Goal: Task Accomplishment & Management: Complete application form

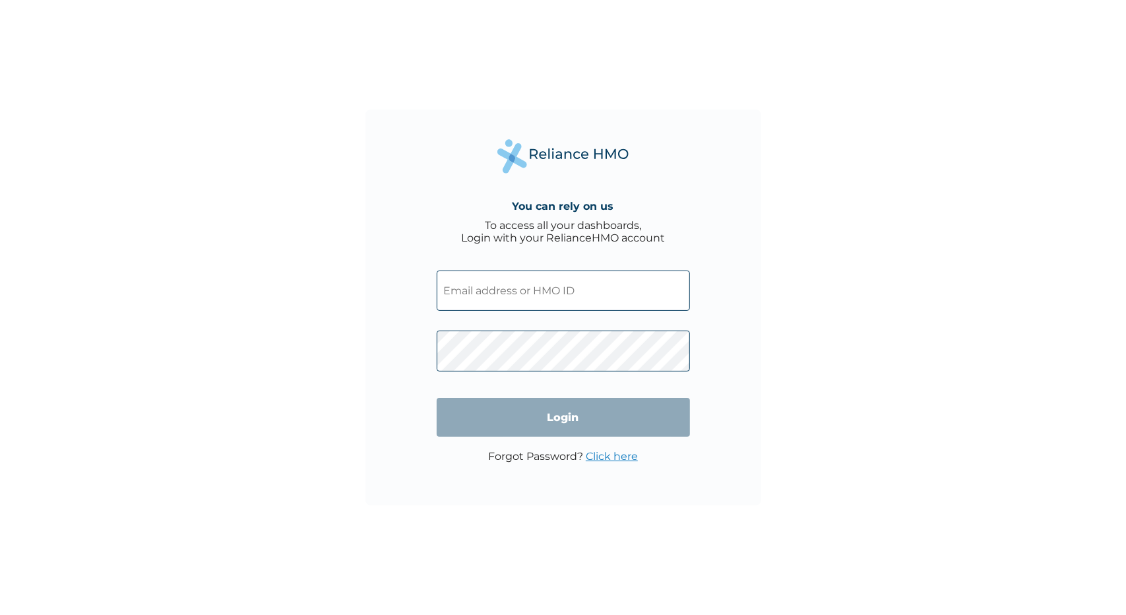
click at [519, 303] on input "text" at bounding box center [563, 290] width 253 height 40
click at [521, 287] on input "text" at bounding box center [563, 290] width 253 height 40
click at [630, 289] on input "text" at bounding box center [563, 290] width 253 height 40
paste input "BWI/10243/A"
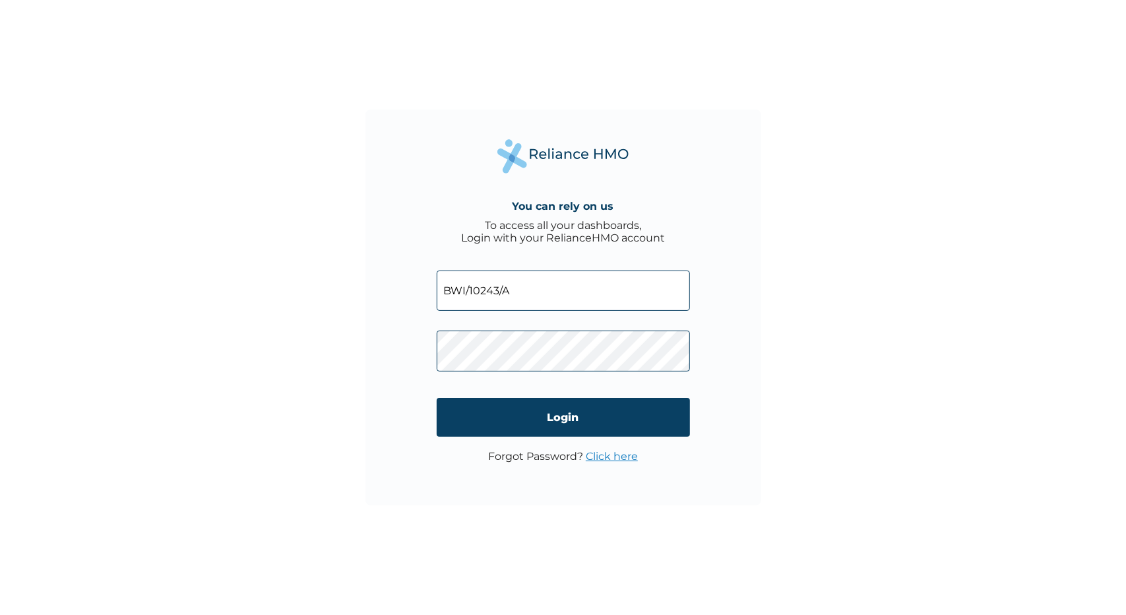
type input "BWI/10243/A"
click at [557, 419] on input "Login" at bounding box center [563, 417] width 253 height 39
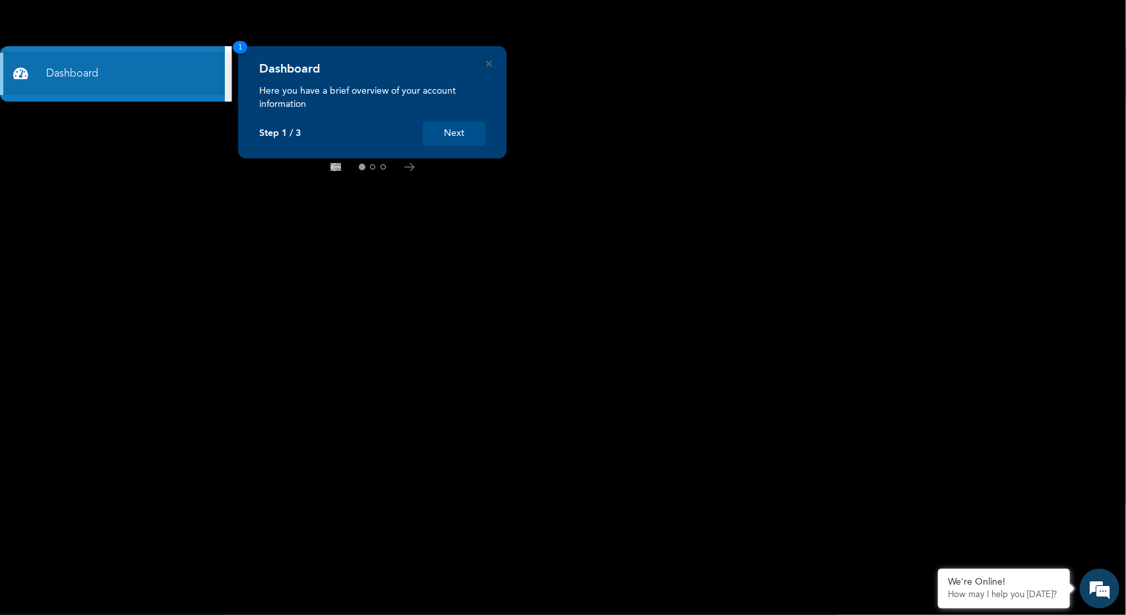
click at [462, 133] on button "Next" at bounding box center [454, 133] width 63 height 24
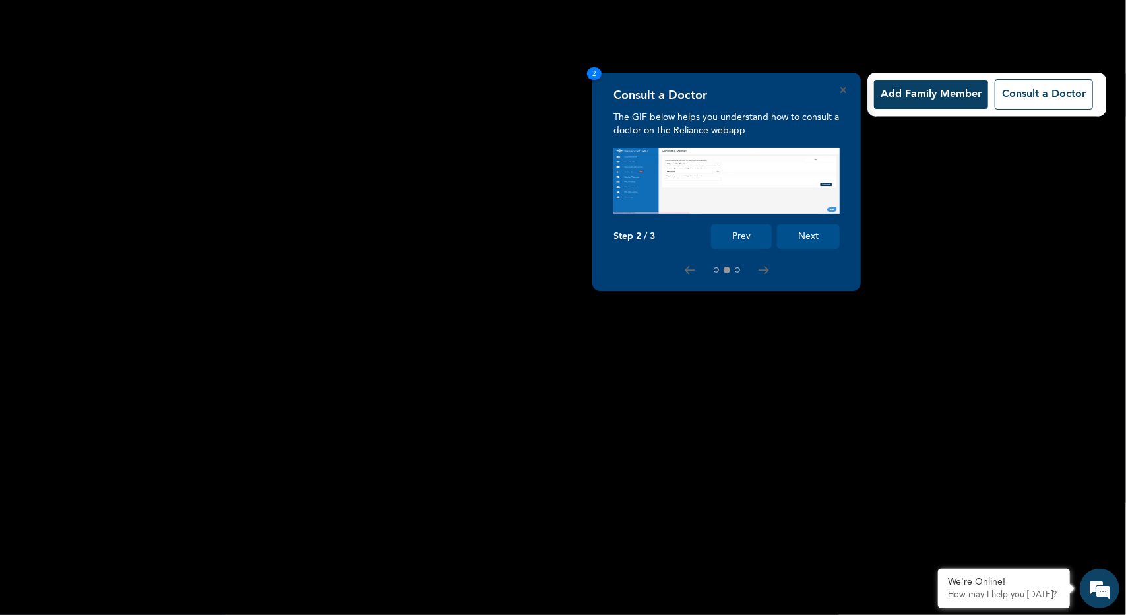
click at [815, 243] on button "Next" at bounding box center [808, 236] width 63 height 24
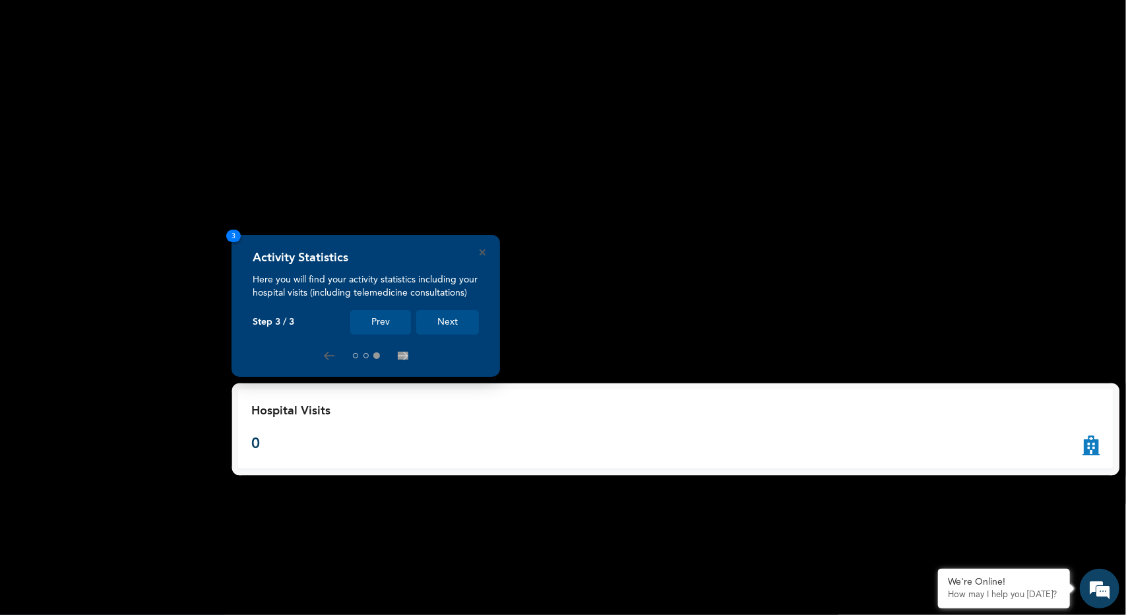
click at [452, 325] on button "Next" at bounding box center [447, 322] width 63 height 24
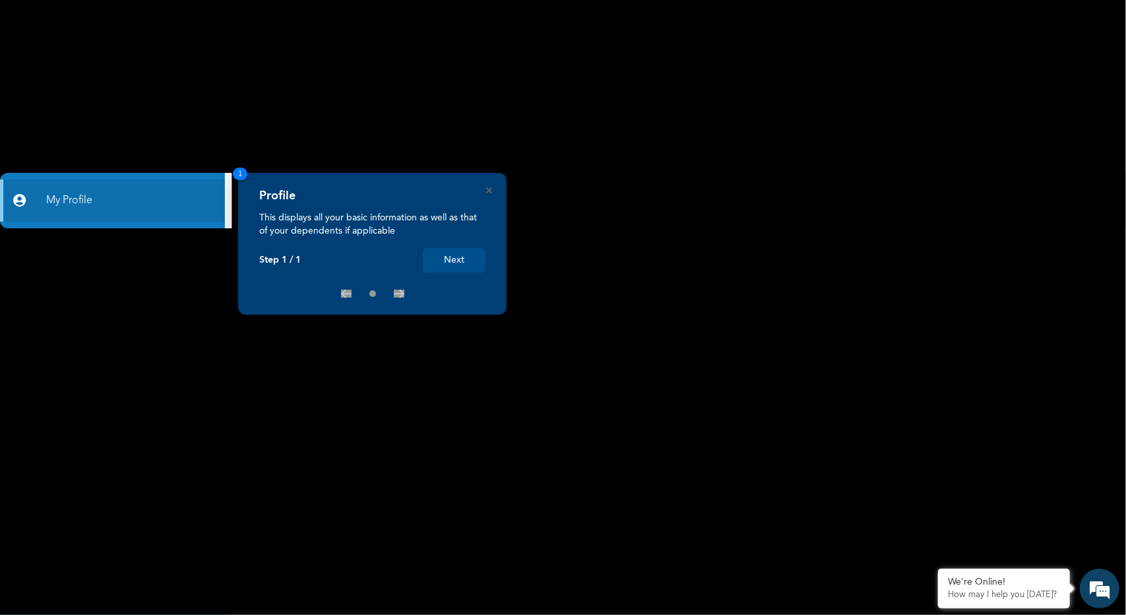
click at [465, 264] on button "Next" at bounding box center [454, 260] width 63 height 24
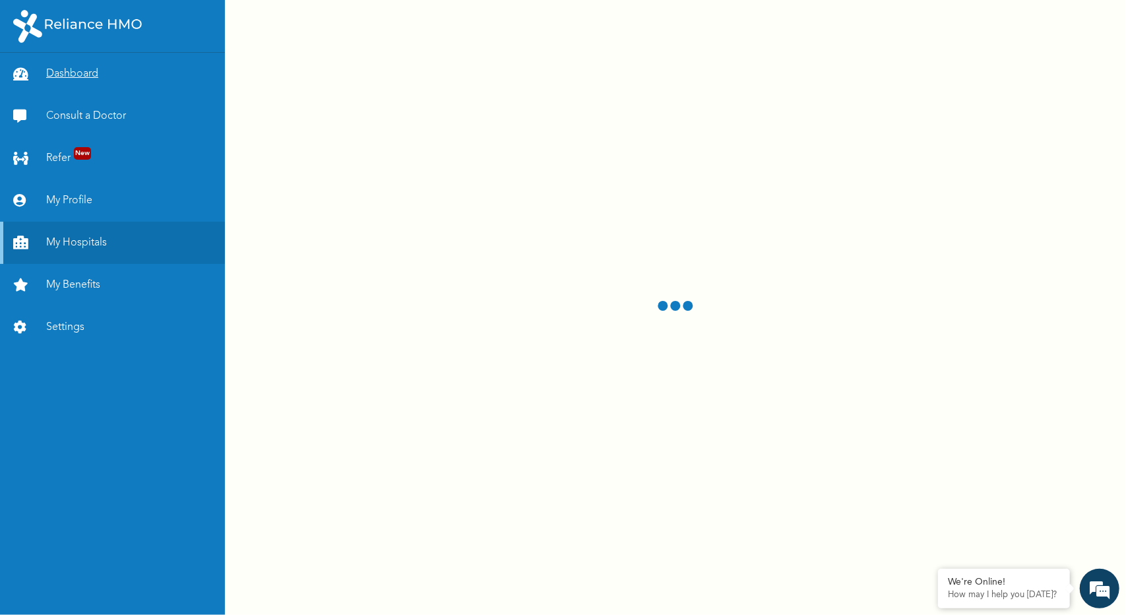
click at [67, 71] on link "Dashboard" at bounding box center [112, 74] width 225 height 42
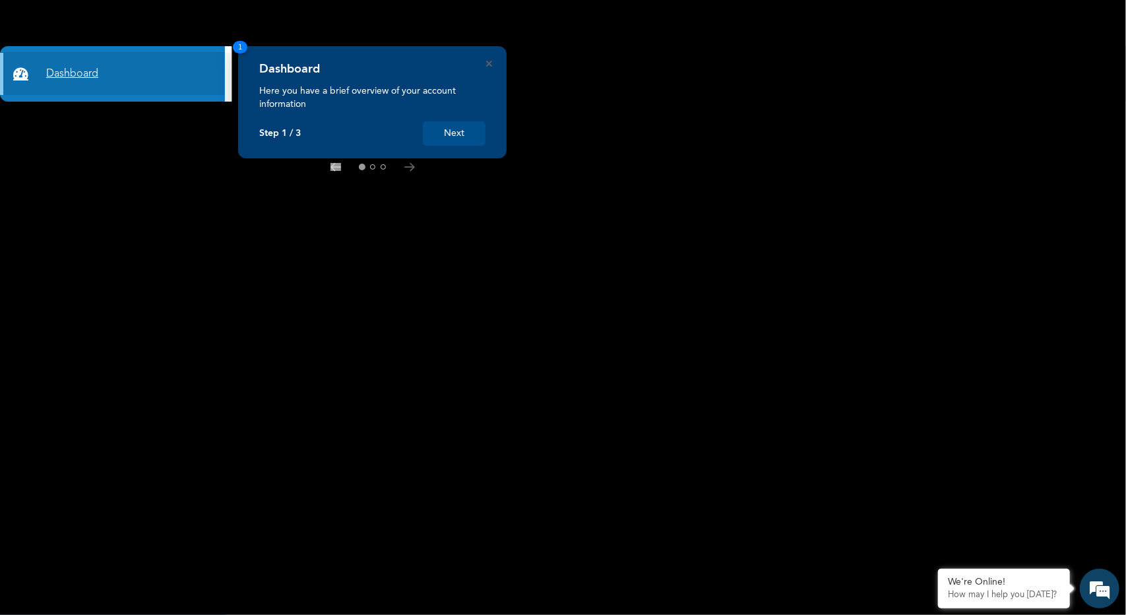
click at [64, 71] on link "Dashboard" at bounding box center [112, 74] width 225 height 42
click at [441, 129] on button "Next" at bounding box center [454, 133] width 63 height 24
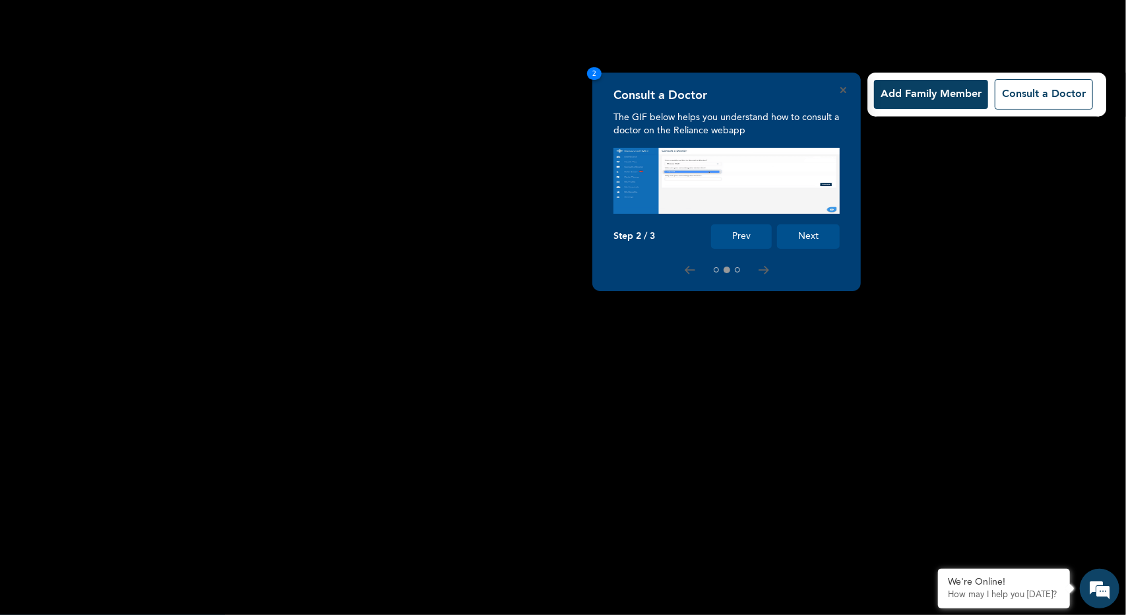
click at [819, 246] on button "Next" at bounding box center [808, 236] width 63 height 24
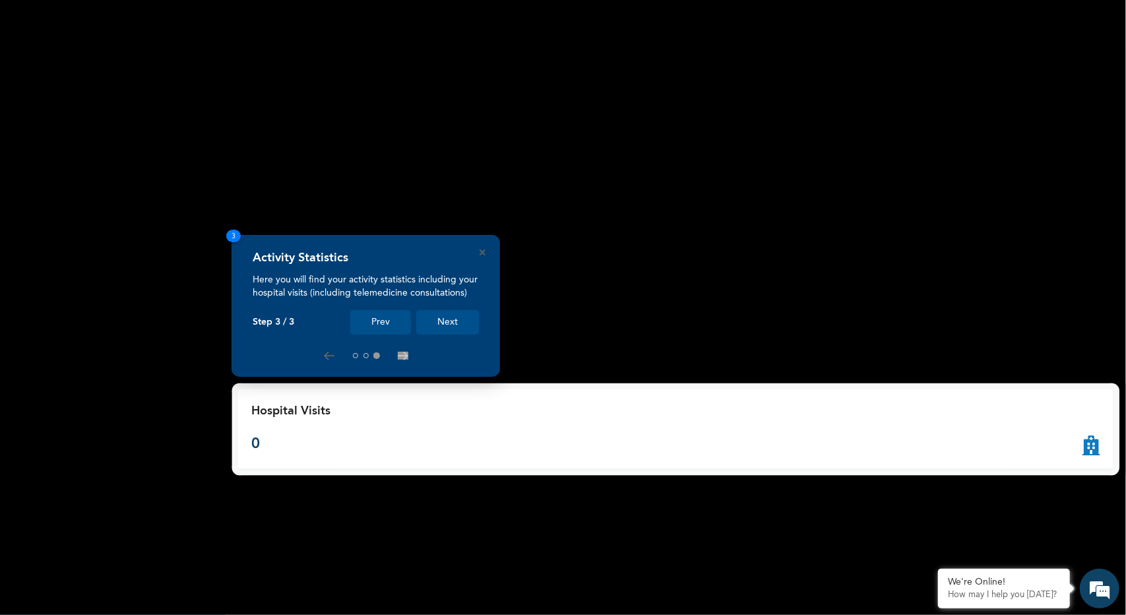
click at [475, 323] on button "Next" at bounding box center [447, 322] width 63 height 24
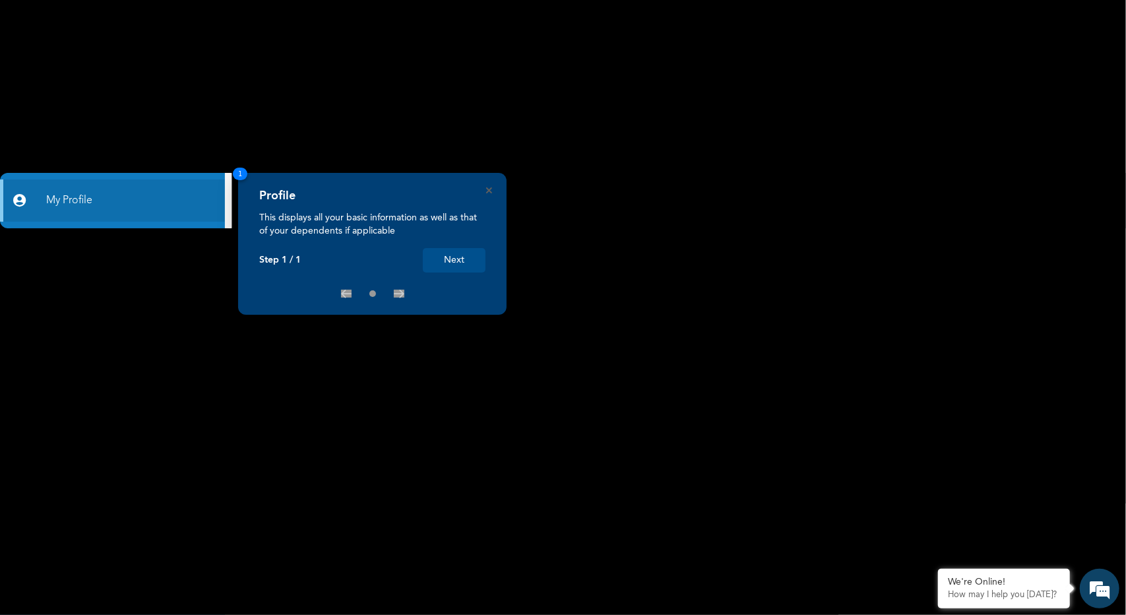
click at [463, 254] on button "Next" at bounding box center [454, 260] width 63 height 24
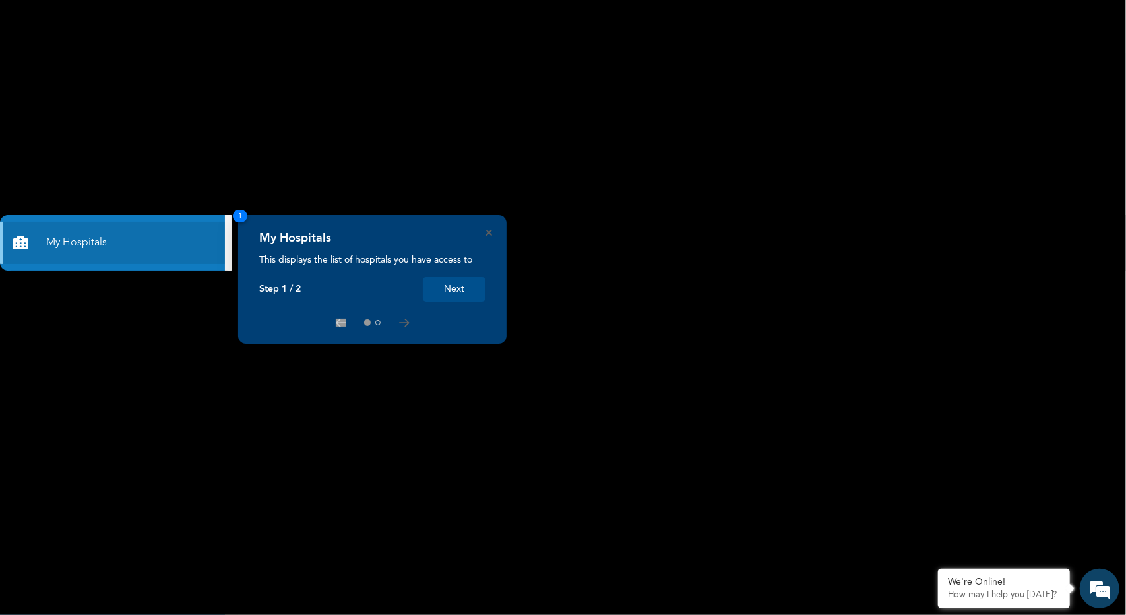
click at [458, 288] on button "Next" at bounding box center [454, 289] width 63 height 24
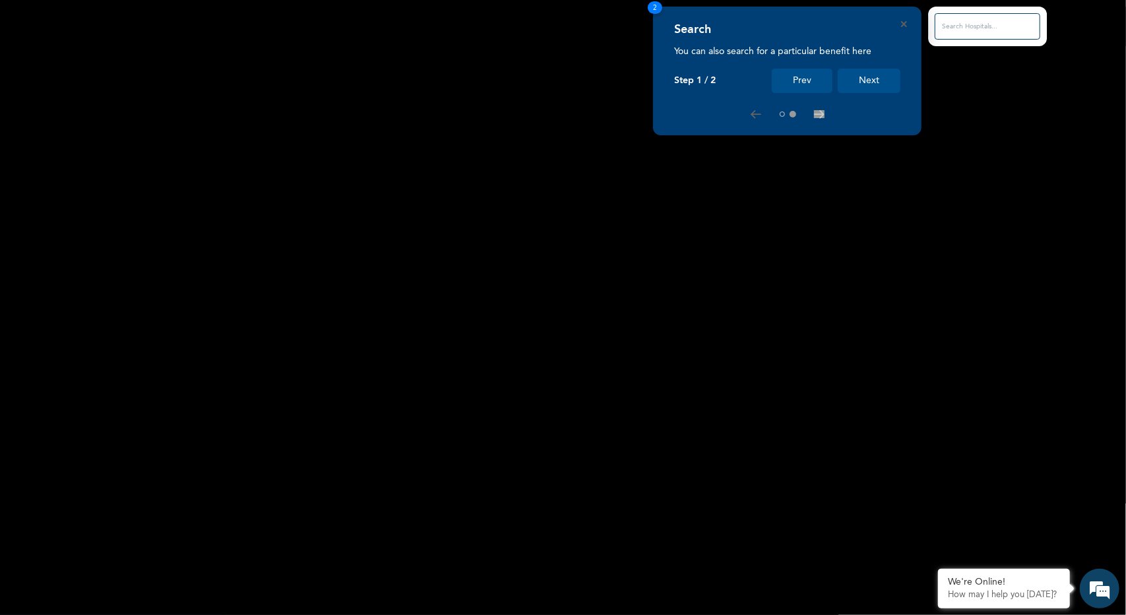
click at [872, 77] on button "Next" at bounding box center [869, 81] width 63 height 24
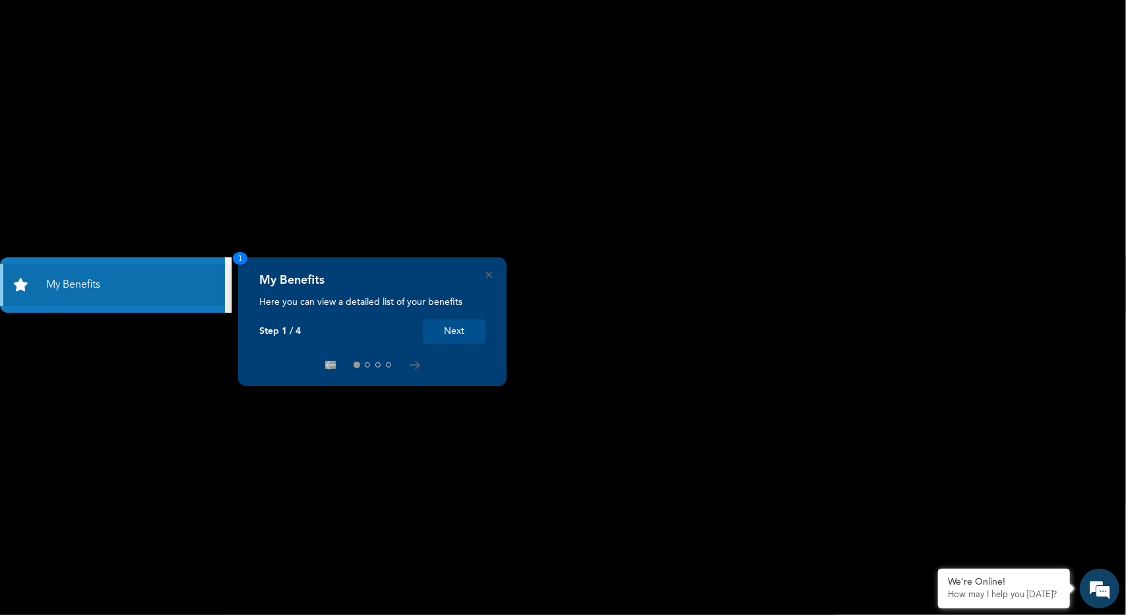
click at [476, 328] on button "Next" at bounding box center [454, 331] width 63 height 24
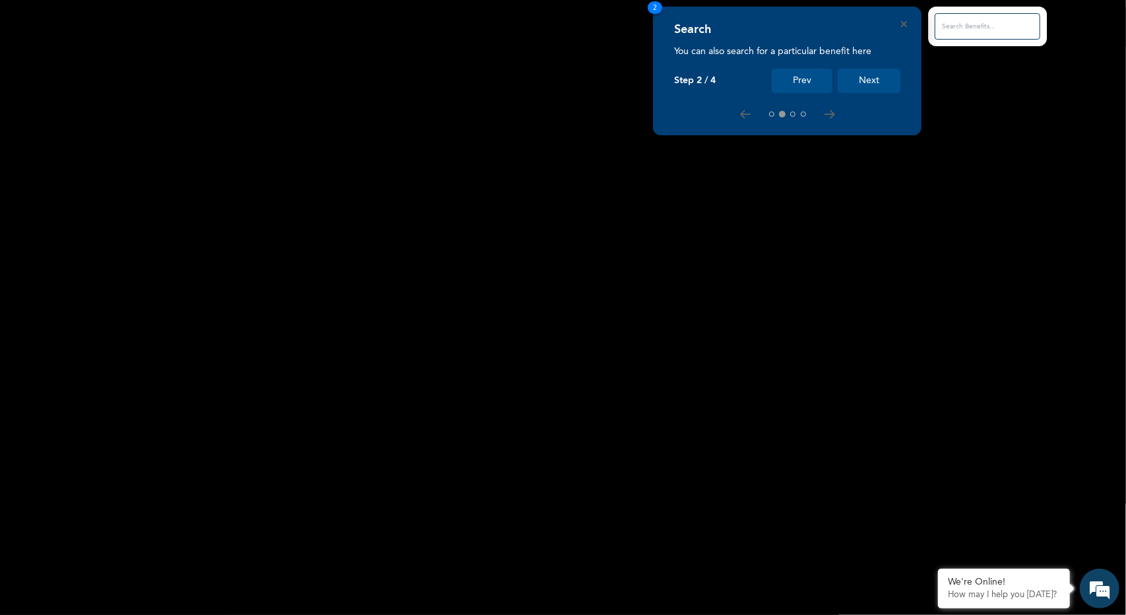
click at [887, 77] on button "Next" at bounding box center [869, 81] width 63 height 24
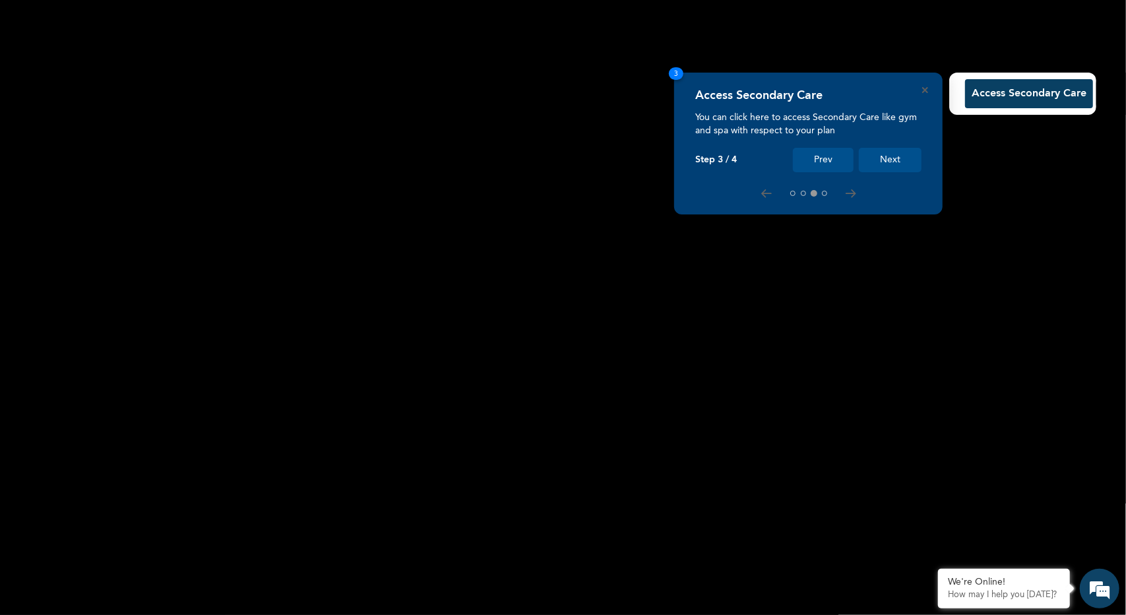
click at [890, 152] on button "Next" at bounding box center [890, 160] width 63 height 24
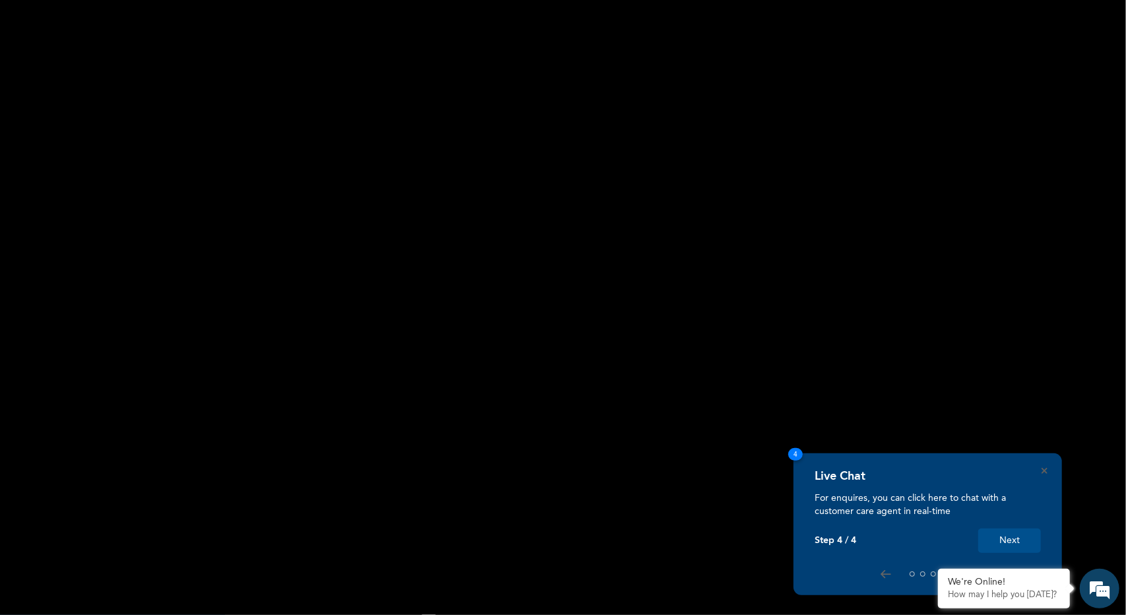
click at [1020, 542] on button "Next" at bounding box center [1009, 540] width 63 height 24
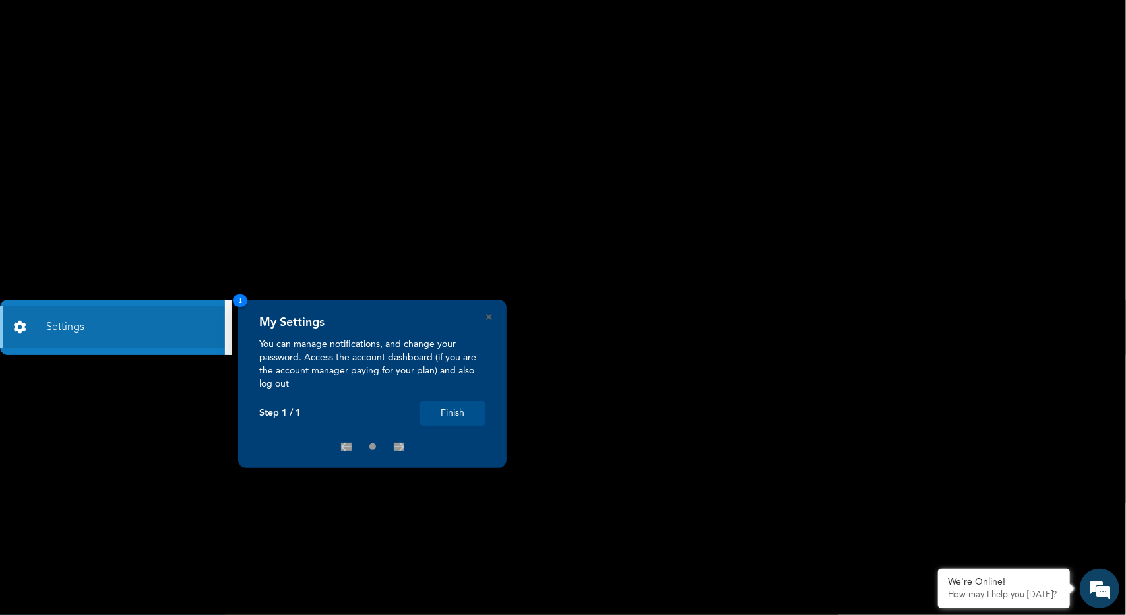
click at [464, 411] on button "Finish" at bounding box center [453, 413] width 66 height 24
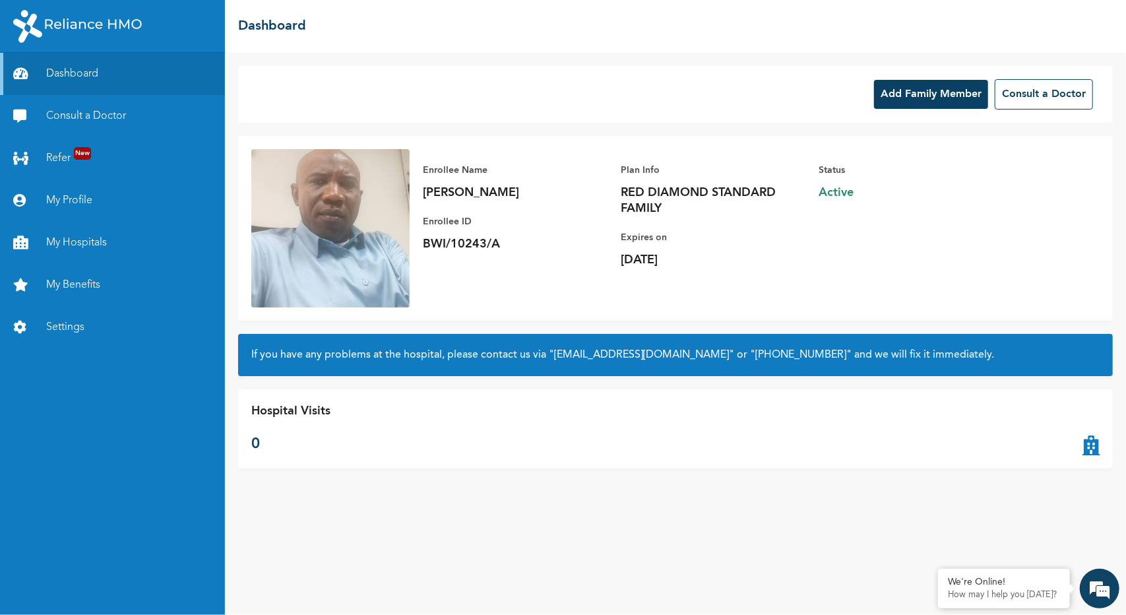
click at [914, 93] on button "Add Family Member" at bounding box center [931, 94] width 114 height 29
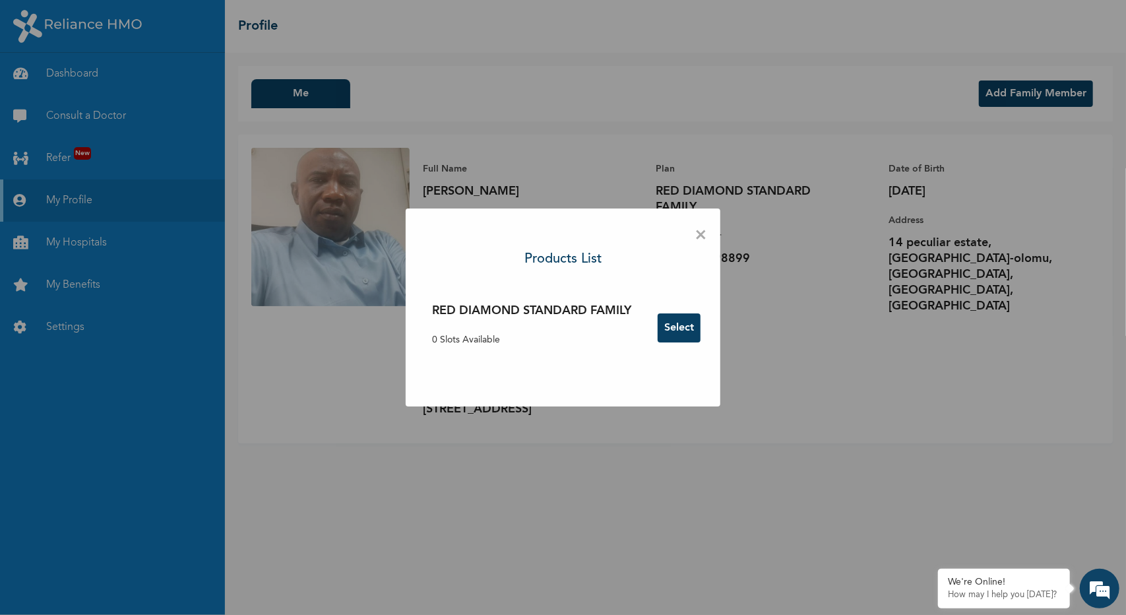
click at [680, 328] on button "Select" at bounding box center [679, 327] width 43 height 29
click at [699, 235] on span "×" at bounding box center [701, 236] width 13 height 28
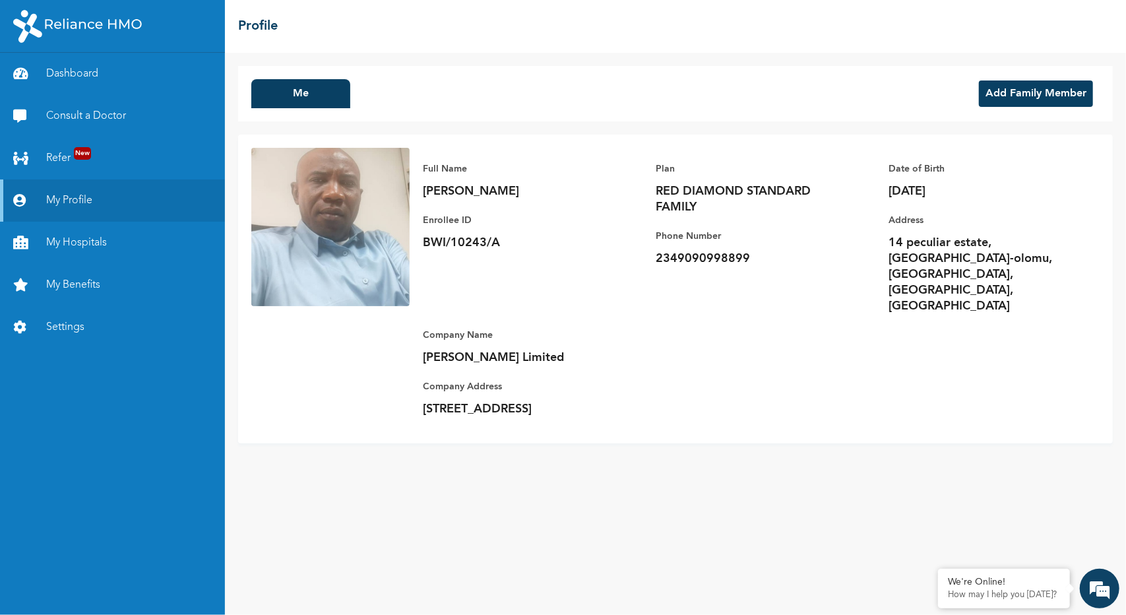
click at [1015, 90] on button "Add Family Member" at bounding box center [1036, 93] width 114 height 26
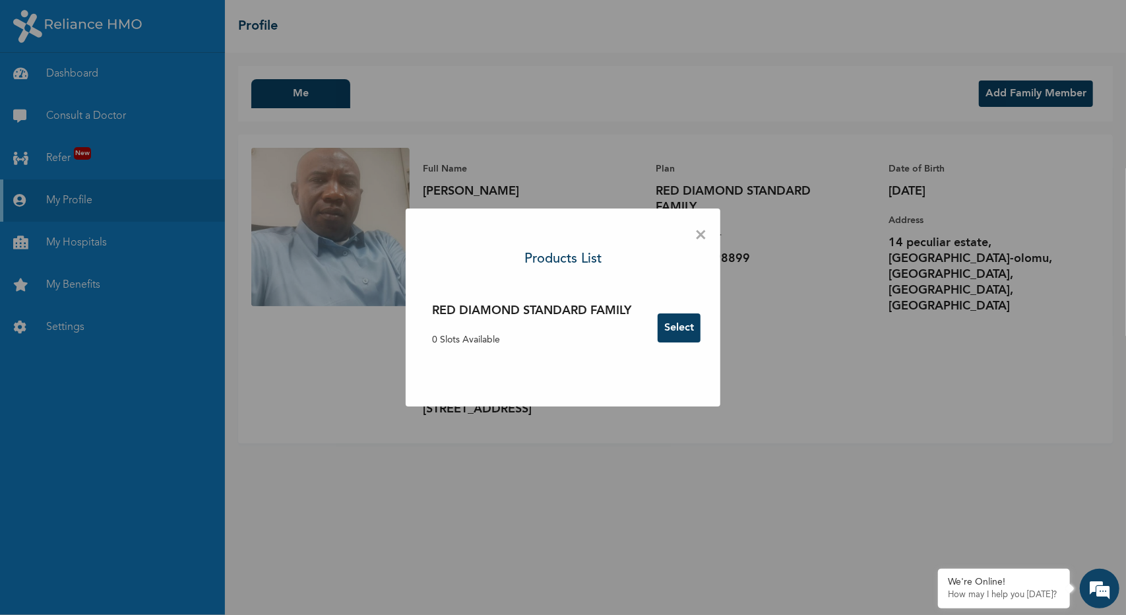
click at [669, 327] on button "Select" at bounding box center [679, 327] width 43 height 29
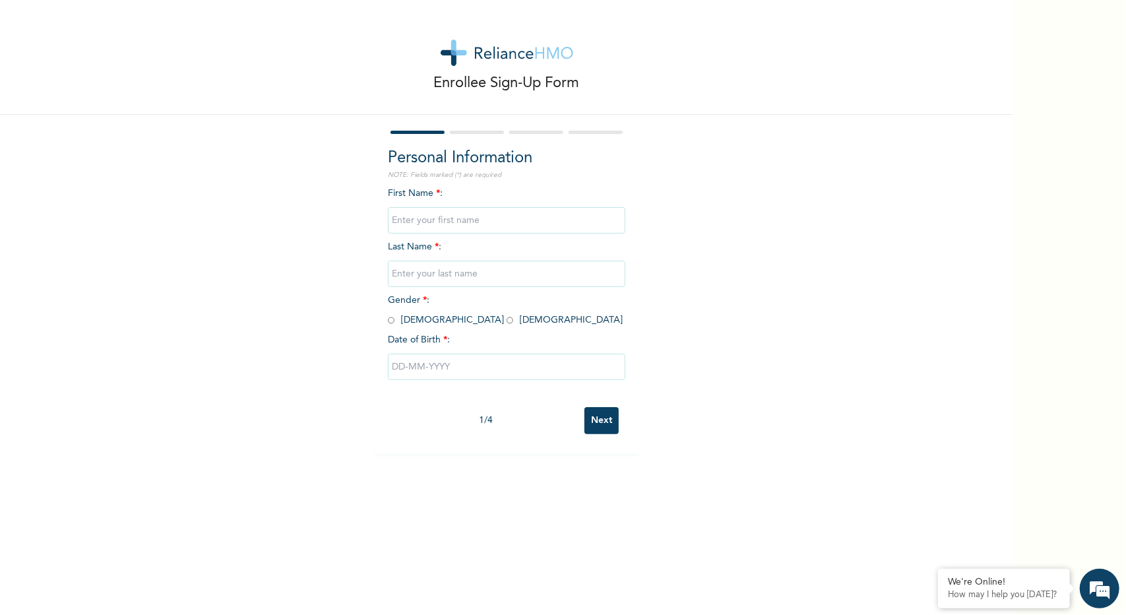
click at [512, 224] on input "text" at bounding box center [506, 220] width 237 height 26
type input "Titilayo"
click at [514, 255] on div "First Name * : [PERSON_NAME] Last Name * : Gender * : [DEMOGRAPHIC_DATA] [DEMOG…" at bounding box center [506, 294] width 237 height 214
click at [514, 244] on div "First Name * : [PERSON_NAME] Last Name * : Gender * : [DEMOGRAPHIC_DATA] [DEMOG…" at bounding box center [506, 294] width 237 height 214
click at [503, 258] on div "First Name * : [PERSON_NAME] Last Name * : Gender * : [DEMOGRAPHIC_DATA] [DEMOG…" at bounding box center [506, 294] width 237 height 214
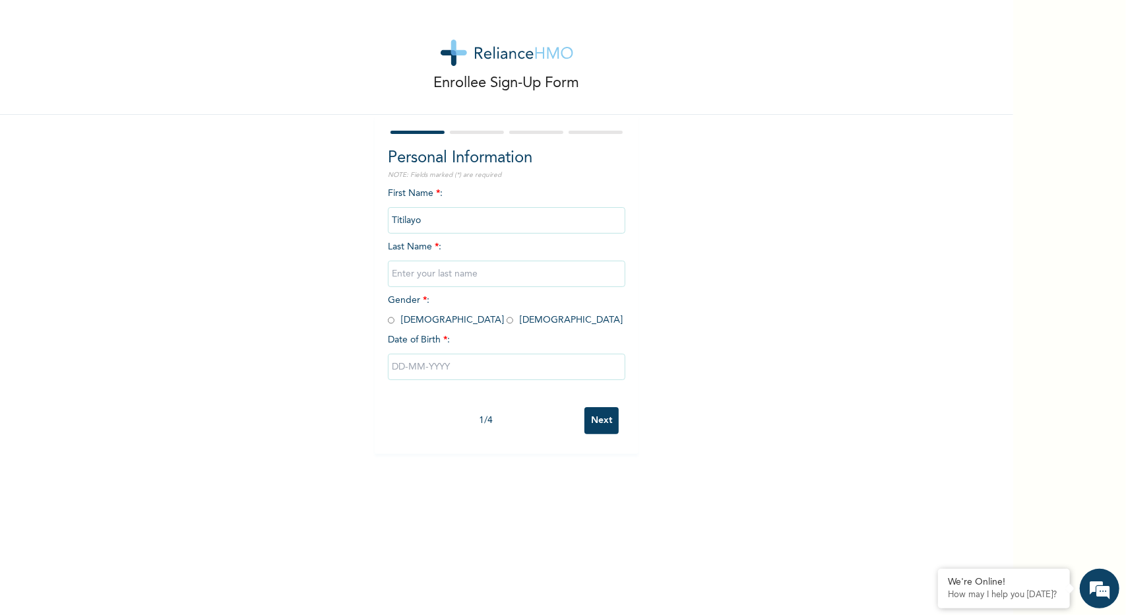
drag, startPoint x: 441, startPoint y: 266, endPoint x: 440, endPoint y: 275, distance: 9.3
click at [440, 271] on input "text" at bounding box center [506, 274] width 237 height 26
click at [451, 274] on input "text" at bounding box center [506, 274] width 237 height 26
type input "Abenemi"
click at [507, 321] on input "radio" at bounding box center [510, 320] width 7 height 13
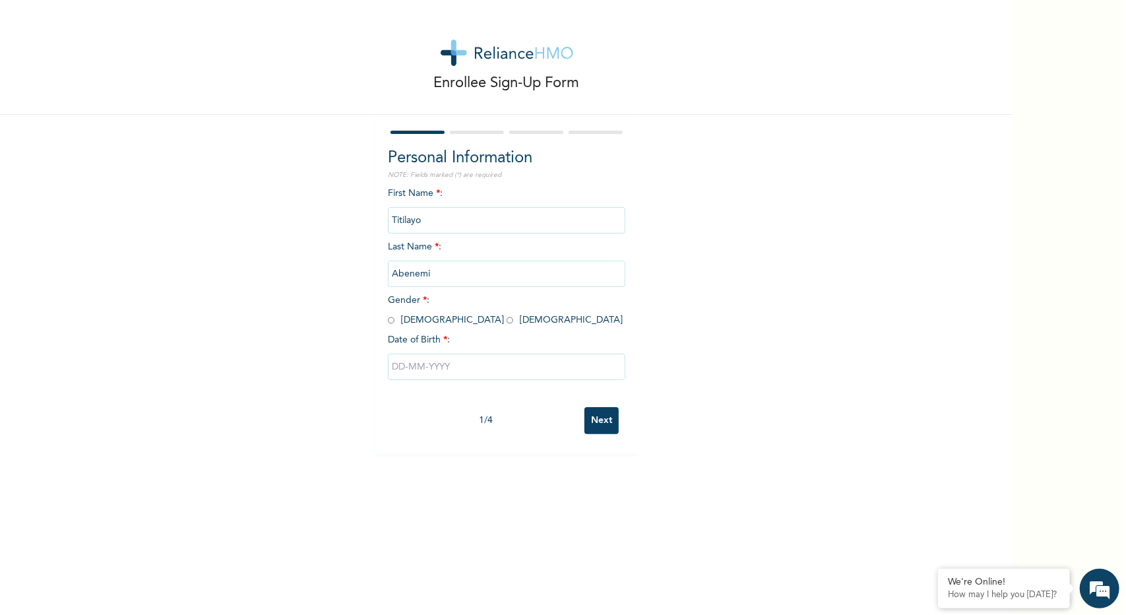
radio input "true"
click at [439, 363] on input "text" at bounding box center [506, 367] width 237 height 26
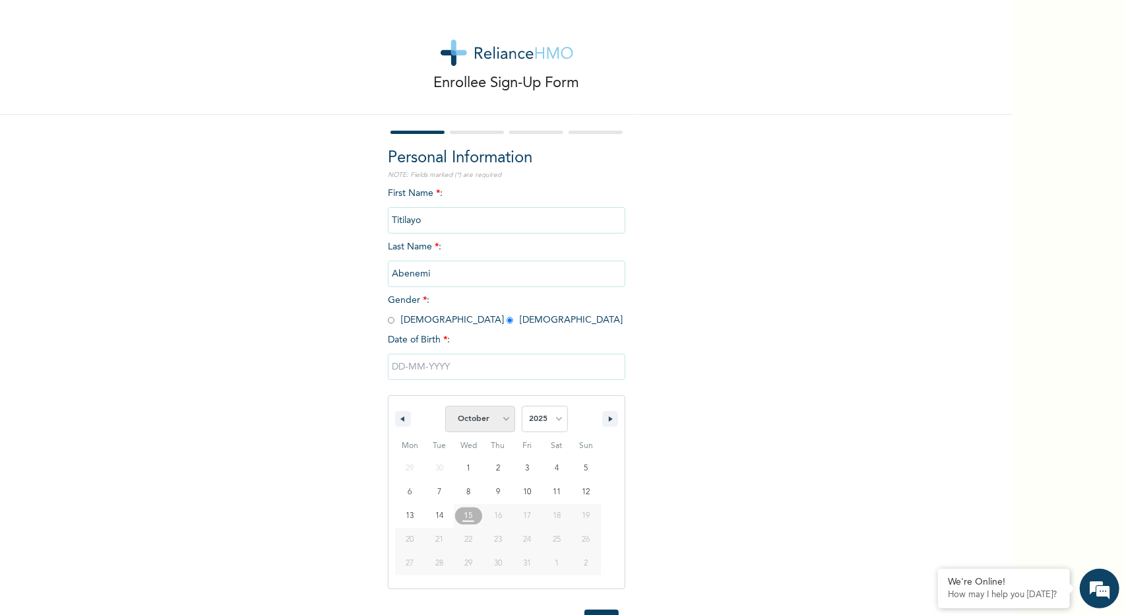
click at [494, 418] on select "January February March April May June July August September October November De…" at bounding box center [480, 419] width 70 height 26
select select "2"
click at [445, 408] on select "January February March April May June July August September October November De…" at bounding box center [480, 419] width 70 height 26
type input "[DATE]"
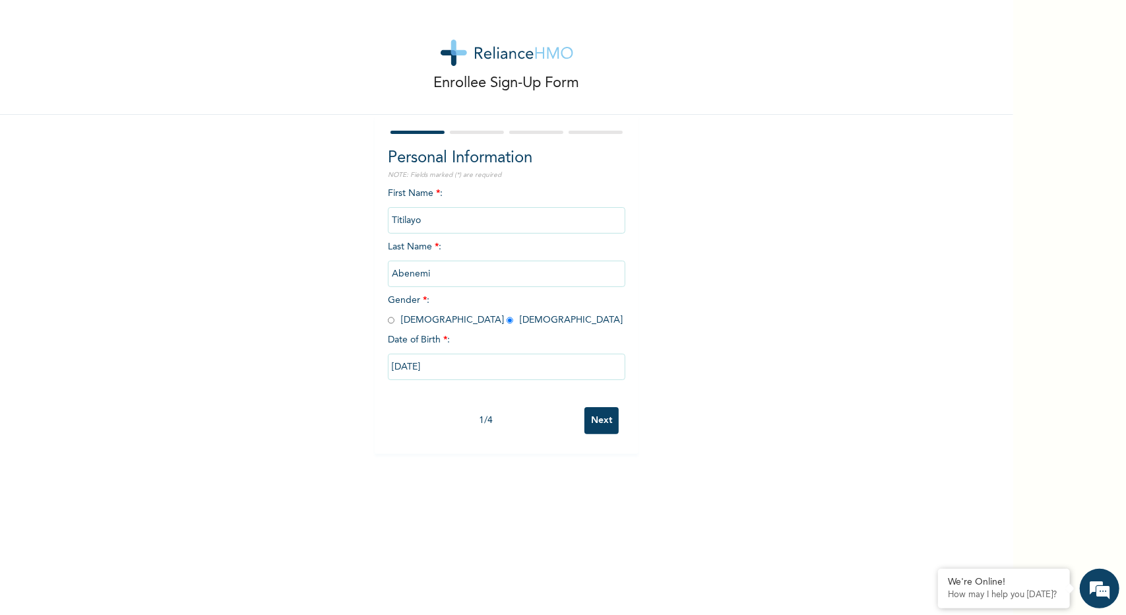
click at [447, 373] on input "[DATE]" at bounding box center [506, 367] width 237 height 26
select select "2"
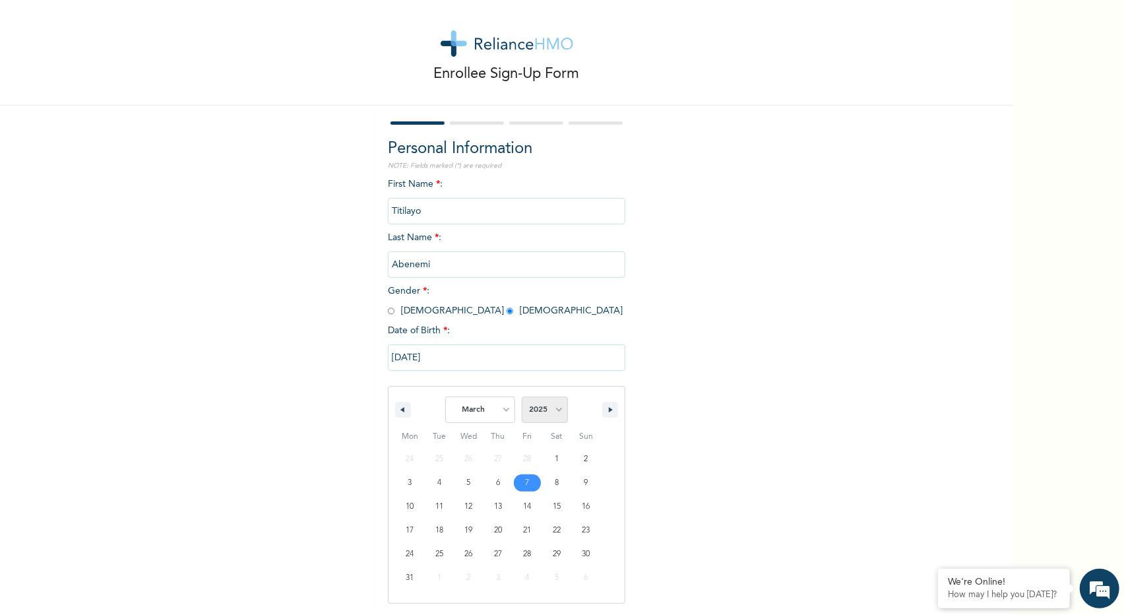
click at [557, 418] on select "2025 2024 2023 2022 2021 2020 2019 2018 2017 2016 2015 2014 2013 2012 2011 2010…" at bounding box center [545, 409] width 46 height 26
select select "1979"
click at [522, 398] on select "2025 2024 2023 2022 2021 2020 2019 2018 2017 2016 2015 2014 2013 2012 2011 2010…" at bounding box center [545, 409] width 46 height 26
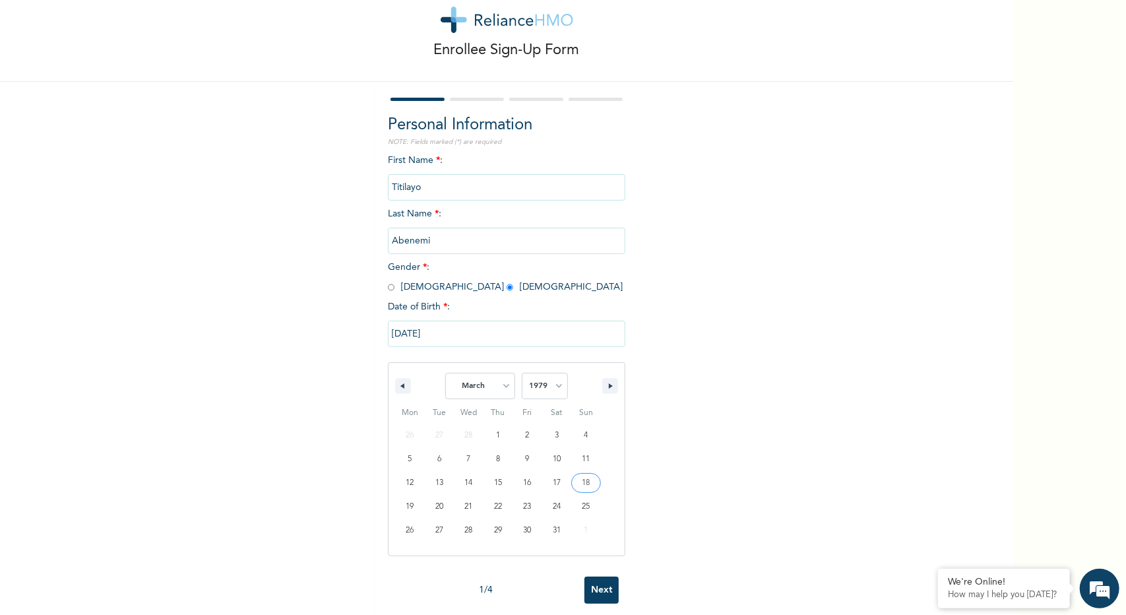
scroll to position [53, 0]
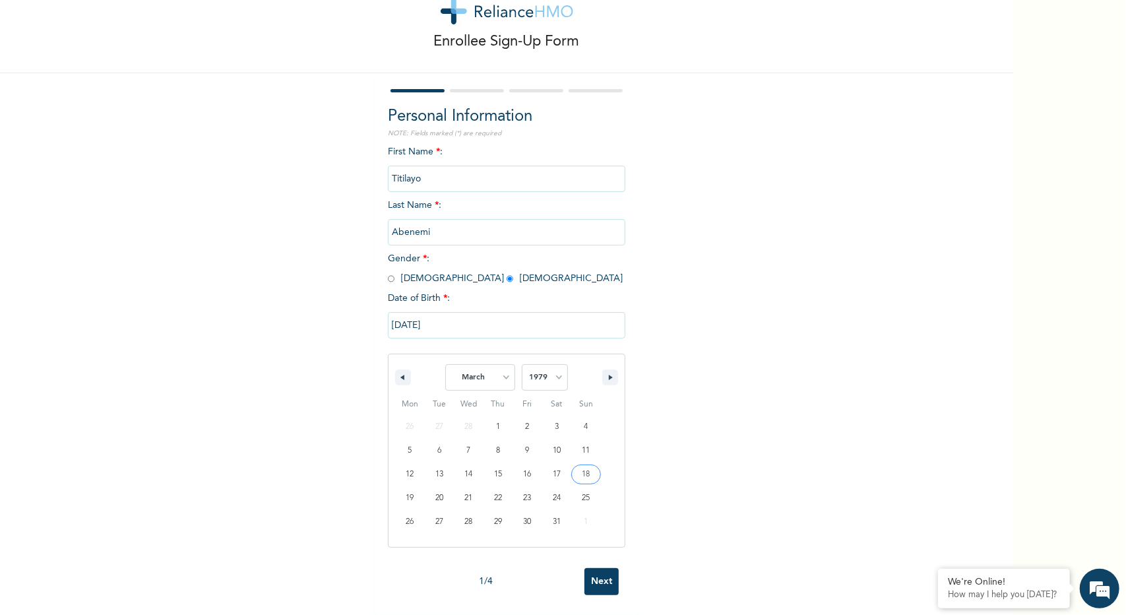
click at [598, 573] on div "Enrollee Sign-Up Form Personal Information NOTE: Fields marked (*) are required…" at bounding box center [506, 307] width 1013 height 615
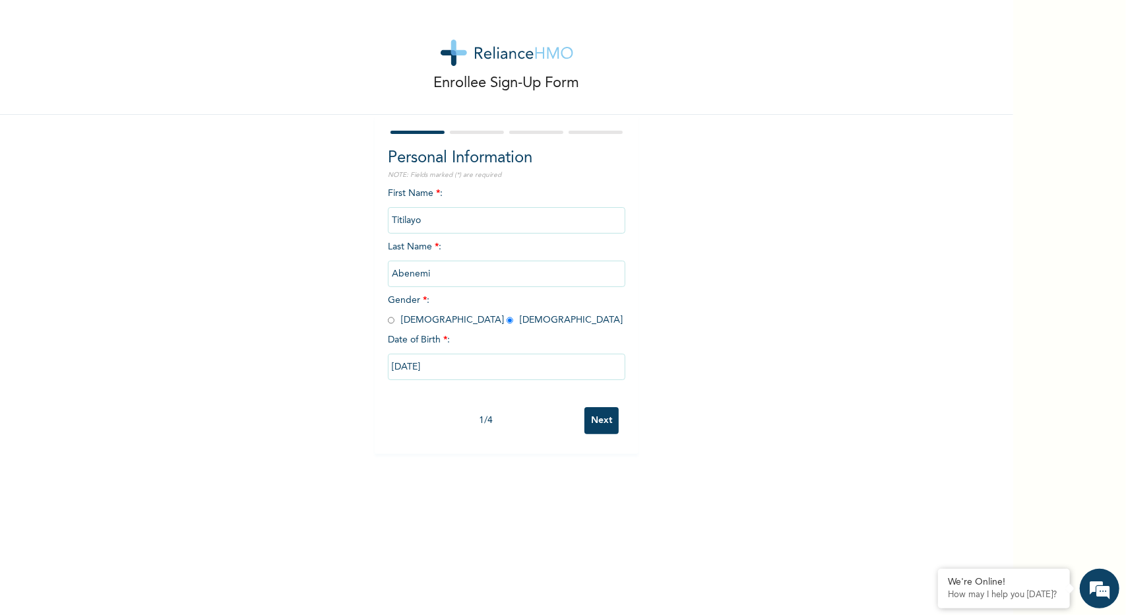
click at [457, 367] on input "[DATE]" at bounding box center [506, 367] width 237 height 26
select select "2"
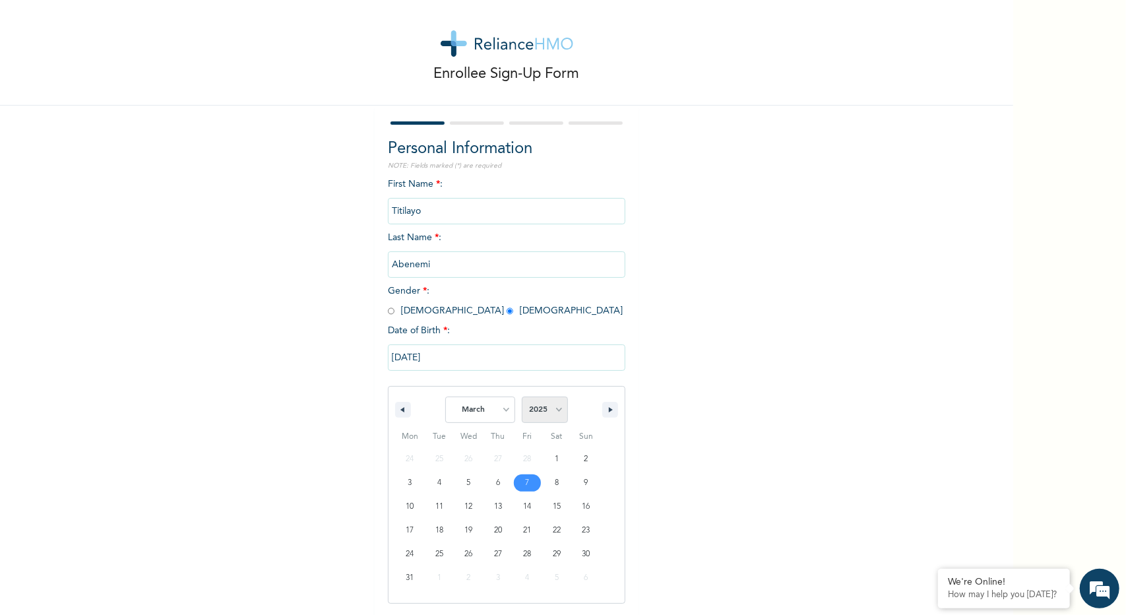
click at [549, 415] on select "2025 2024 2023 2022 2021 2020 2019 2018 2017 2016 2015 2014 2013 2012 2011 2010…" at bounding box center [545, 409] width 46 height 26
select select "1979"
click at [522, 398] on select "2025 2024 2023 2022 2021 2020 2019 2018 2017 2016 2015 2014 2013 2012 2011 2010…" at bounding box center [545, 409] width 46 height 26
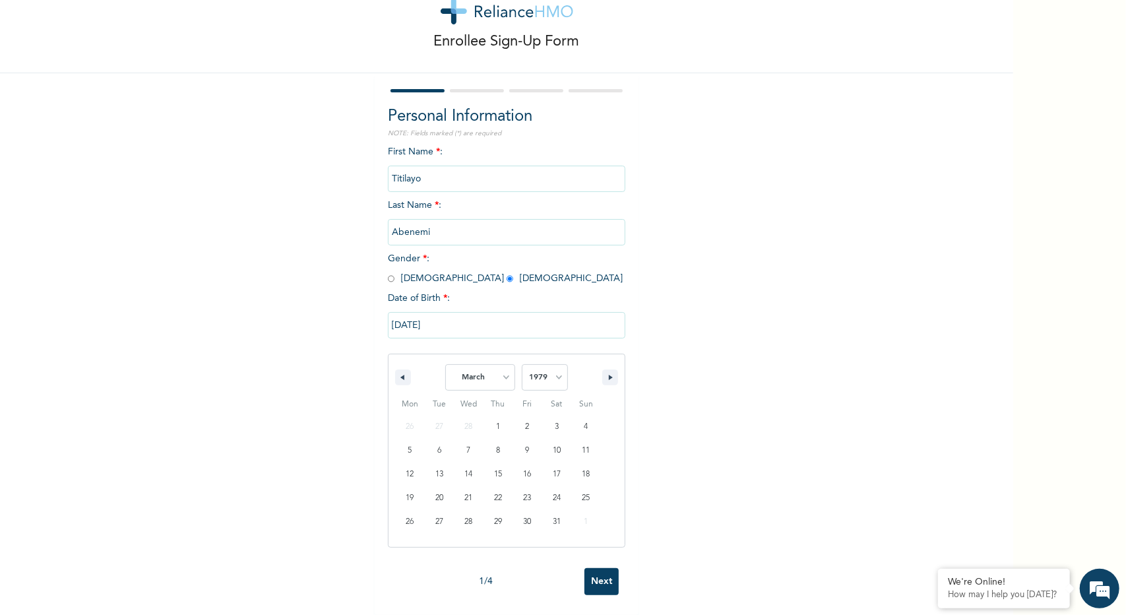
click at [591, 573] on div "Enrollee Sign-Up Form Personal Information NOTE: Fields marked (*) are required…" at bounding box center [506, 307] width 1013 height 615
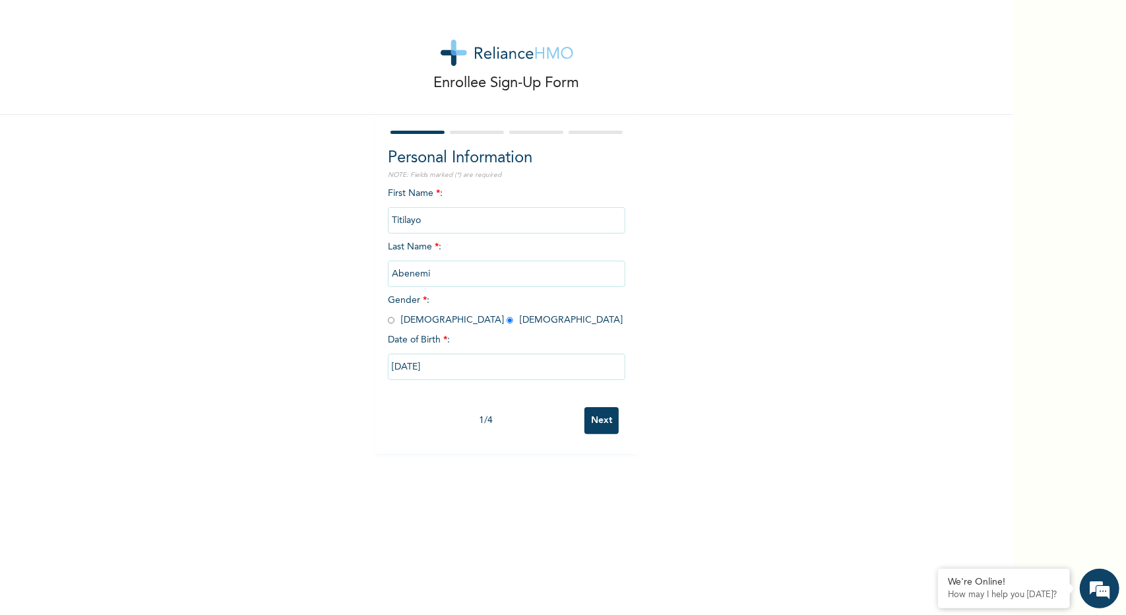
click at [596, 414] on input "Next" at bounding box center [601, 420] width 34 height 27
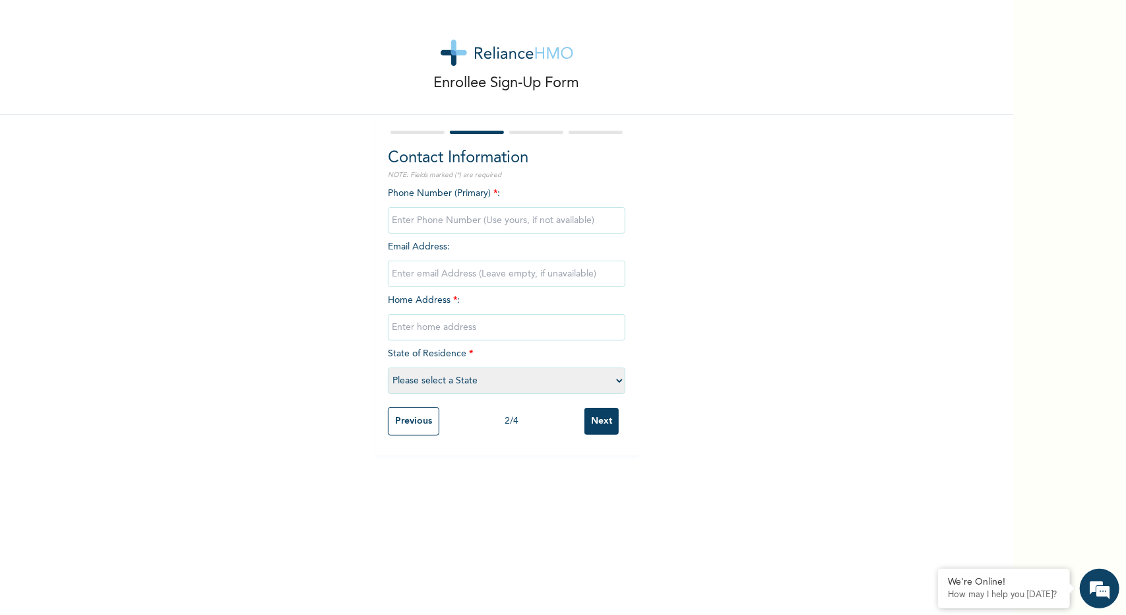
click at [388, 417] on input "Previous" at bounding box center [413, 421] width 51 height 28
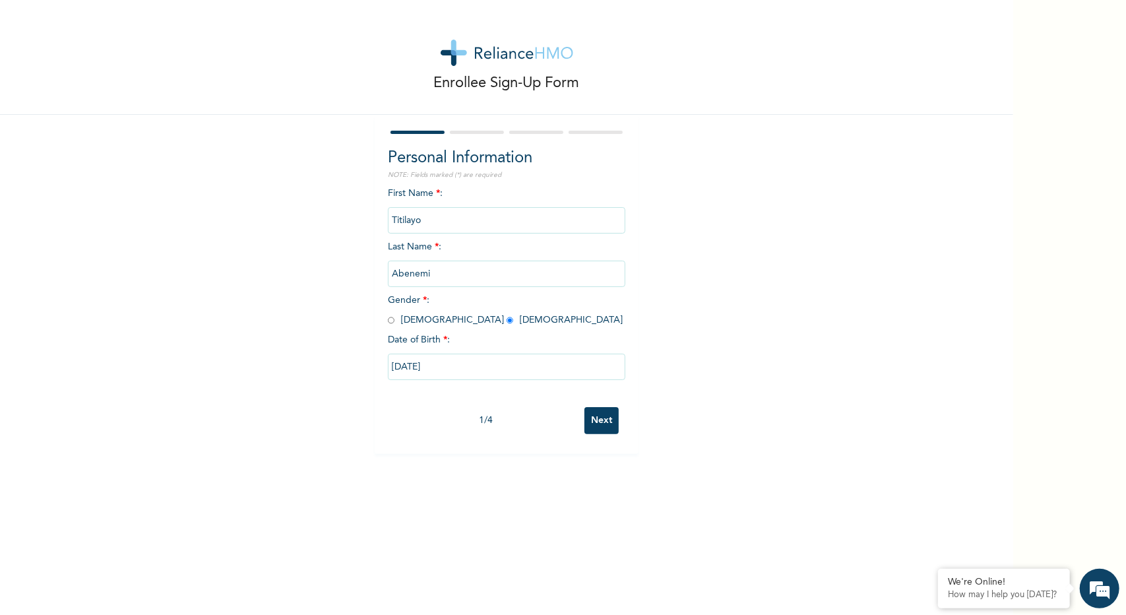
click at [446, 362] on input "[DATE]" at bounding box center [506, 367] width 237 height 26
select select "2"
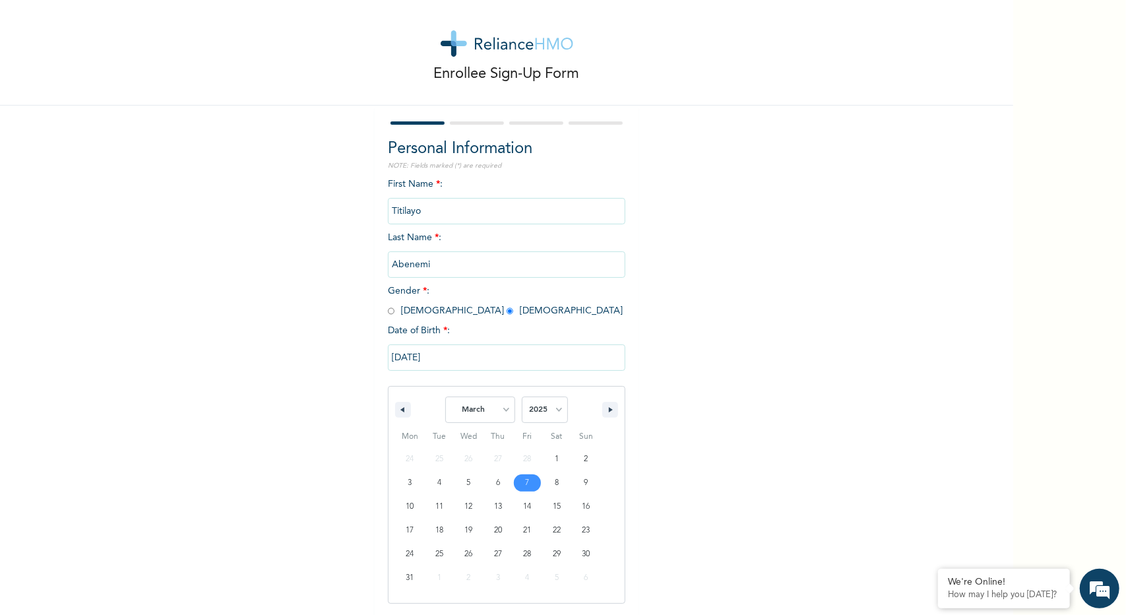
click at [445, 363] on input "[DATE]" at bounding box center [506, 357] width 237 height 26
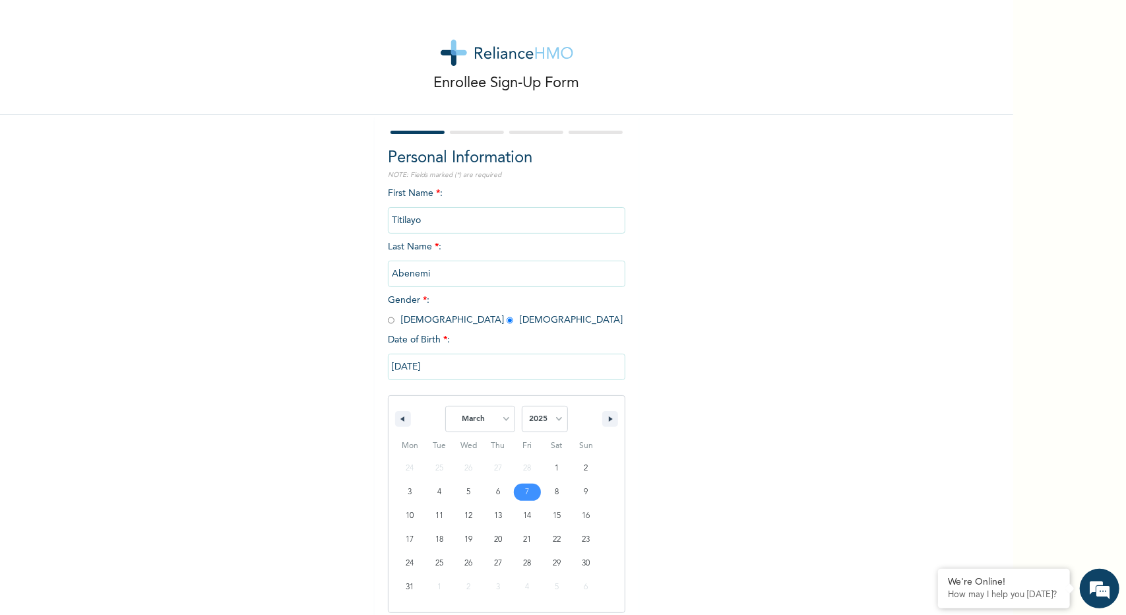
click at [445, 363] on input "[DATE]" at bounding box center [506, 367] width 237 height 26
select select "2"
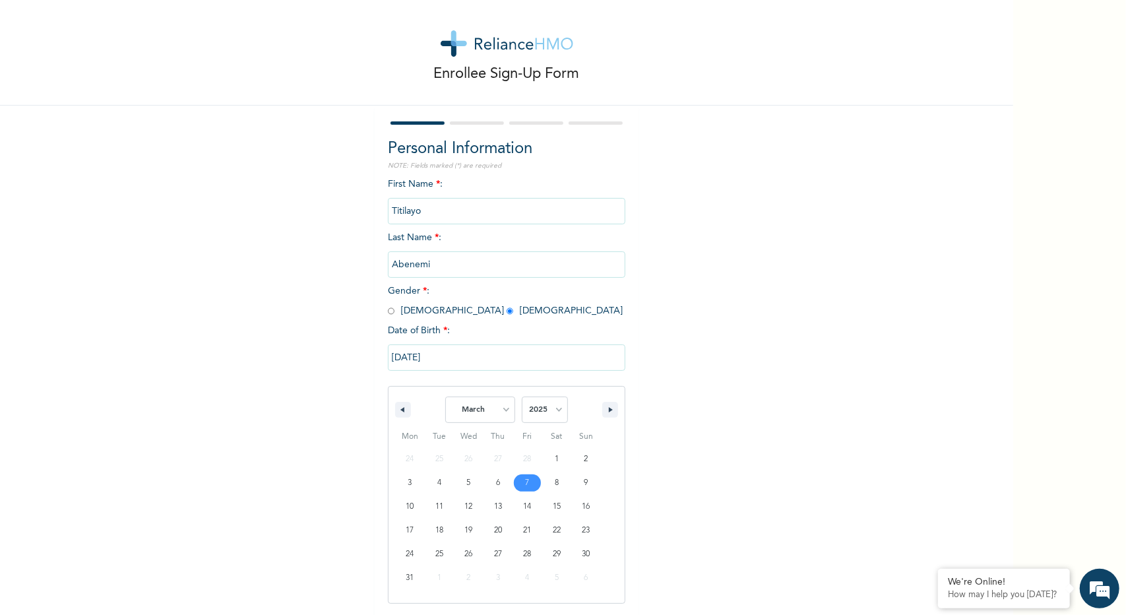
click at [445, 359] on input "[DATE]" at bounding box center [506, 357] width 237 height 26
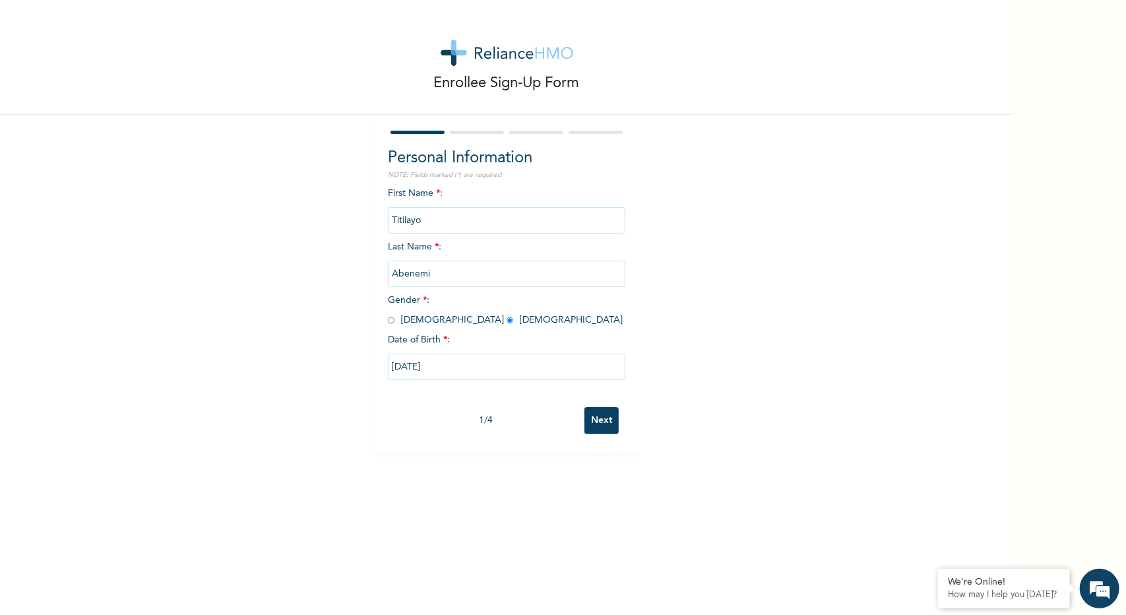
scroll to position [0, 0]
click at [433, 365] on input "[DATE]" at bounding box center [506, 367] width 237 height 26
select select "2"
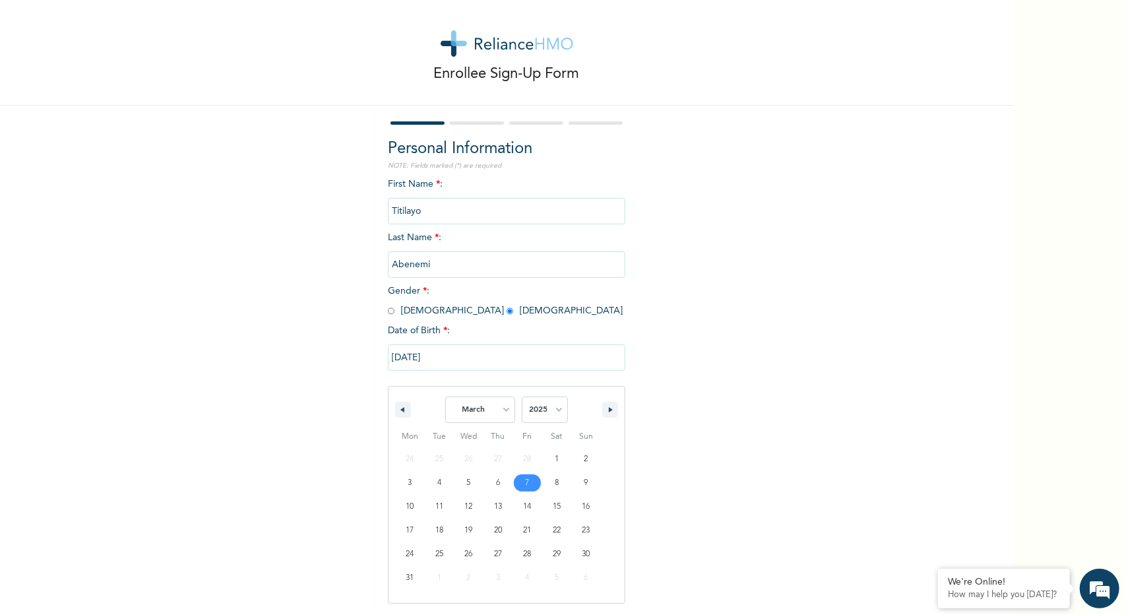
drag, startPoint x: 439, startPoint y: 365, endPoint x: 416, endPoint y: 359, distance: 23.0
click at [416, 359] on input "[DATE]" at bounding box center [506, 357] width 237 height 26
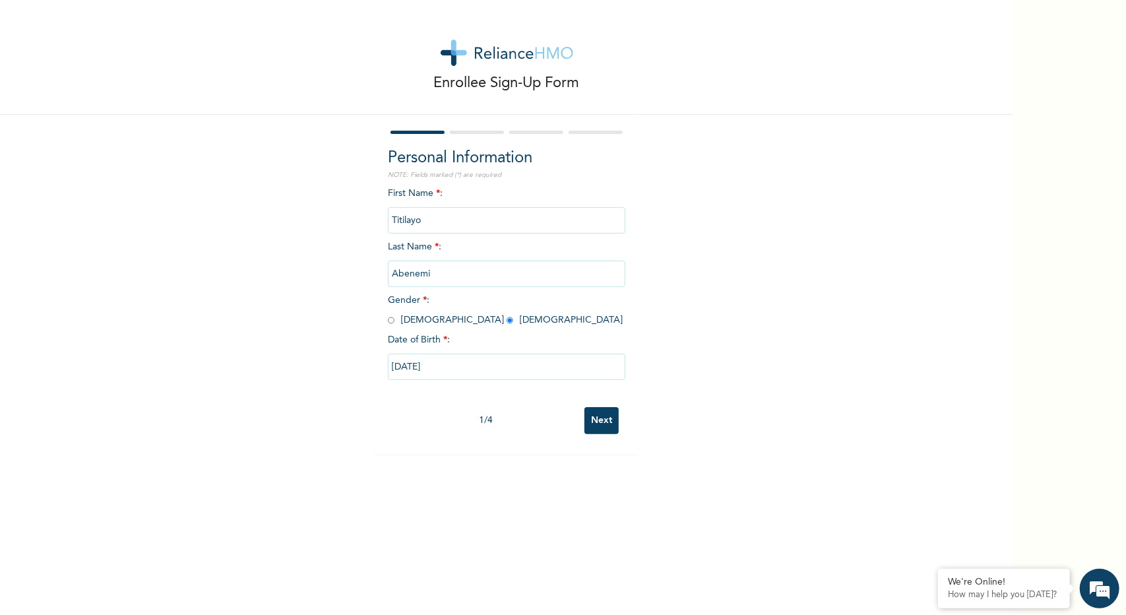
click at [435, 362] on input "[DATE]" at bounding box center [506, 367] width 237 height 26
select select "2"
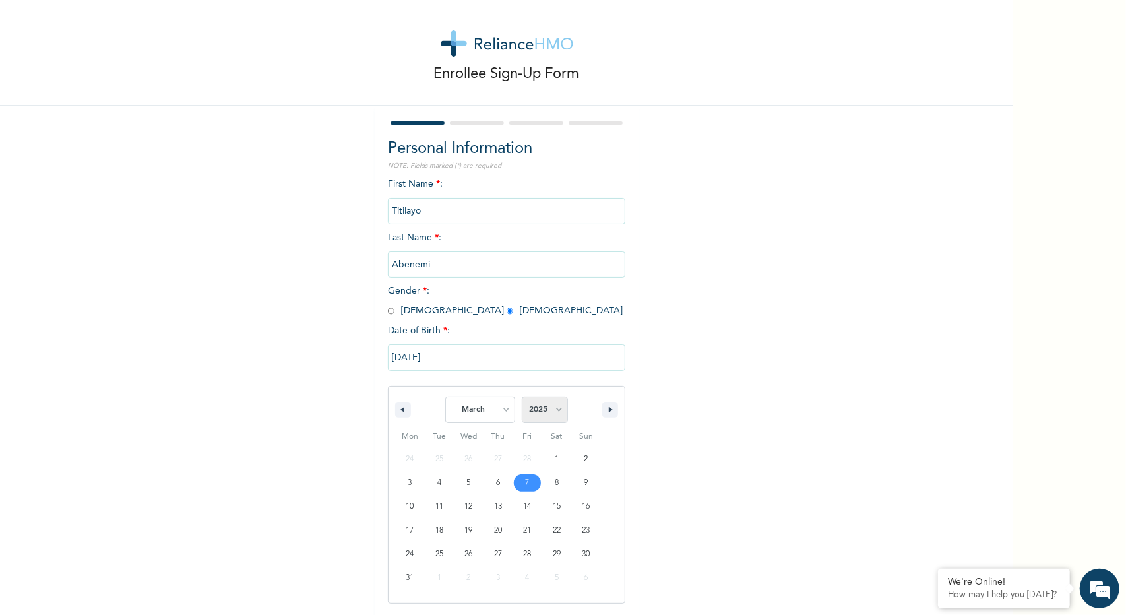
click at [547, 418] on select "2025 2024 2023 2022 2021 2020 2019 2018 2017 2016 2015 2014 2013 2012 2011 2010…" at bounding box center [545, 409] width 46 height 26
select select "1979"
click at [522, 398] on select "2025 2024 2023 2022 2021 2020 2019 2018 2017 2016 2015 2014 2013 2012 2011 2010…" at bounding box center [545, 409] width 46 height 26
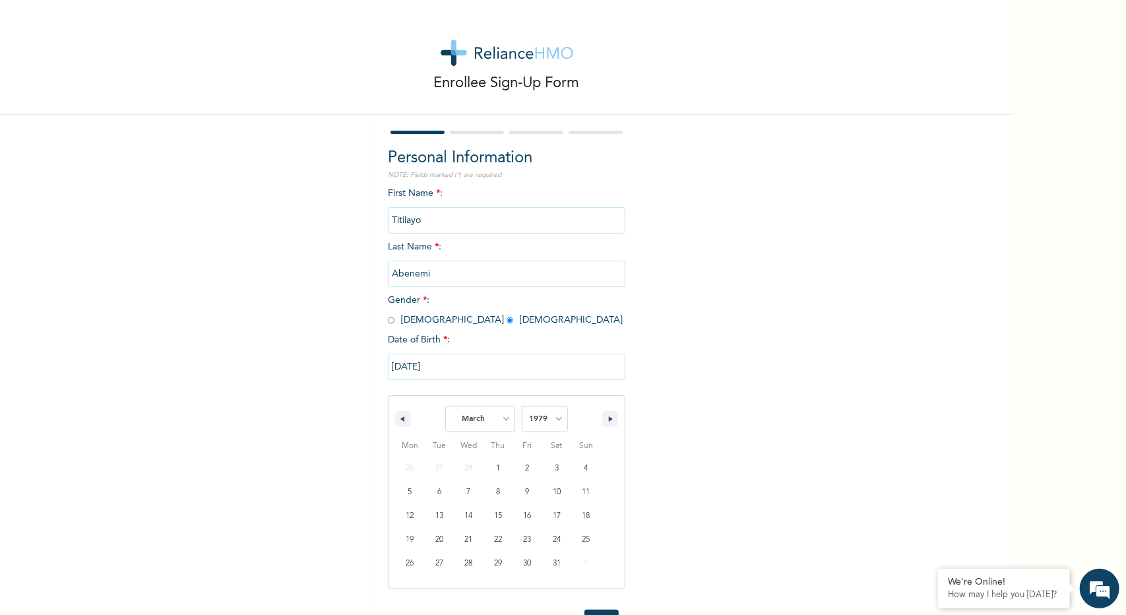
click at [541, 131] on form "Personal Information NOTE: Fields marked (*) are required First Name * : [PERSO…" at bounding box center [506, 385] width 237 height 515
click at [515, 376] on input "[DATE]" at bounding box center [506, 367] width 237 height 26
select select "2"
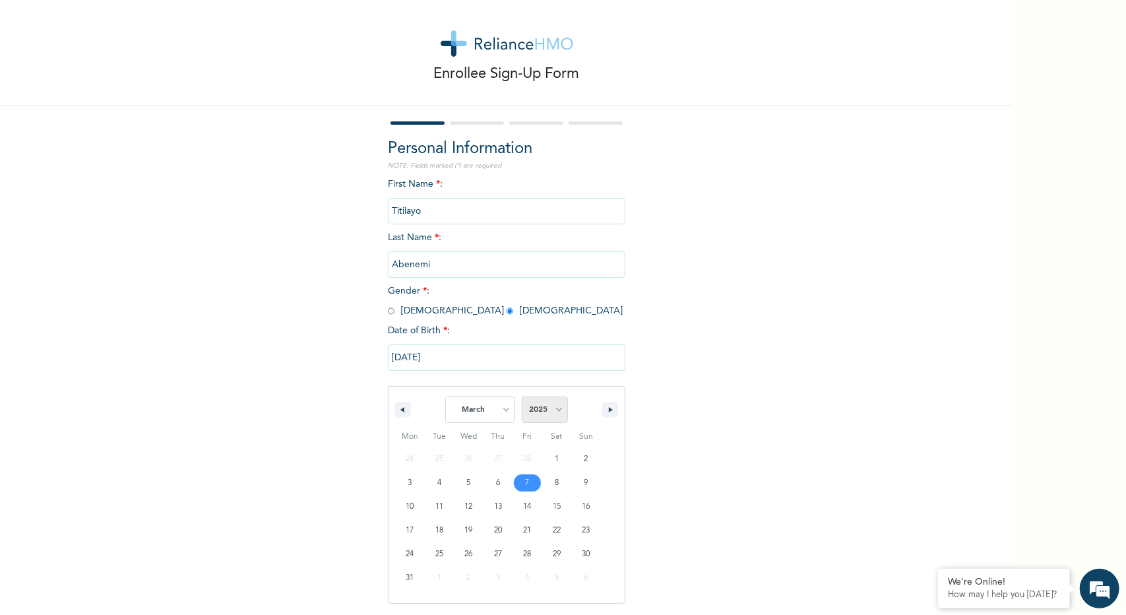
click at [551, 416] on select "2025 2024 2023 2022 2021 2020 2019 2018 2017 2016 2015 2014 2013 2012 2011 2010…" at bounding box center [545, 409] width 46 height 26
select select "1979"
click at [522, 398] on select "2025 2024 2023 2022 2021 2020 2019 2018 2017 2016 2015 2014 2013 2012 2011 2010…" at bounding box center [545, 409] width 46 height 26
type input "[DATE]"
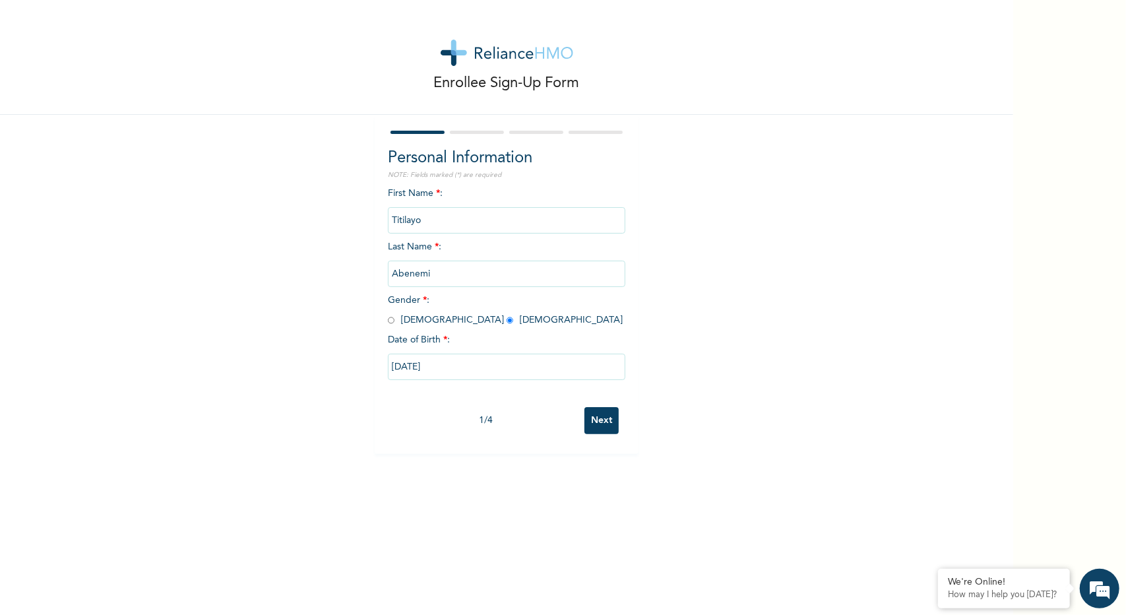
scroll to position [0, 0]
click at [586, 419] on input "Next" at bounding box center [601, 420] width 34 height 27
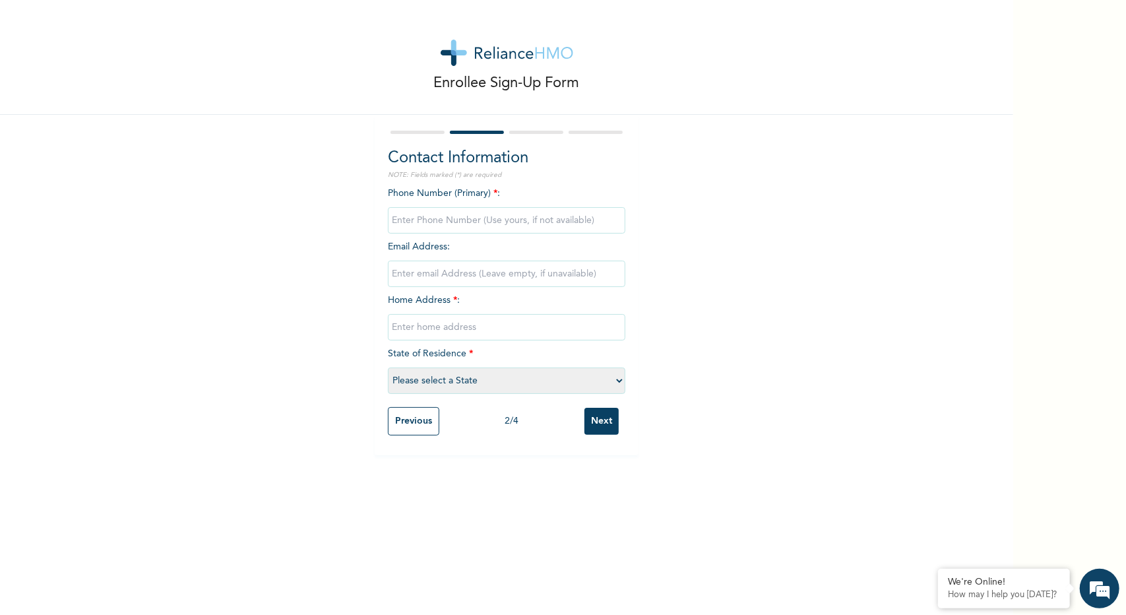
click at [489, 217] on input "phone" at bounding box center [506, 220] width 237 height 26
click at [468, 216] on input "phone" at bounding box center [506, 220] width 237 height 26
type input "08069600380"
click at [482, 271] on input "email" at bounding box center [506, 274] width 237 height 26
type input "[EMAIL_ADDRESS][DOMAIN_NAME]"
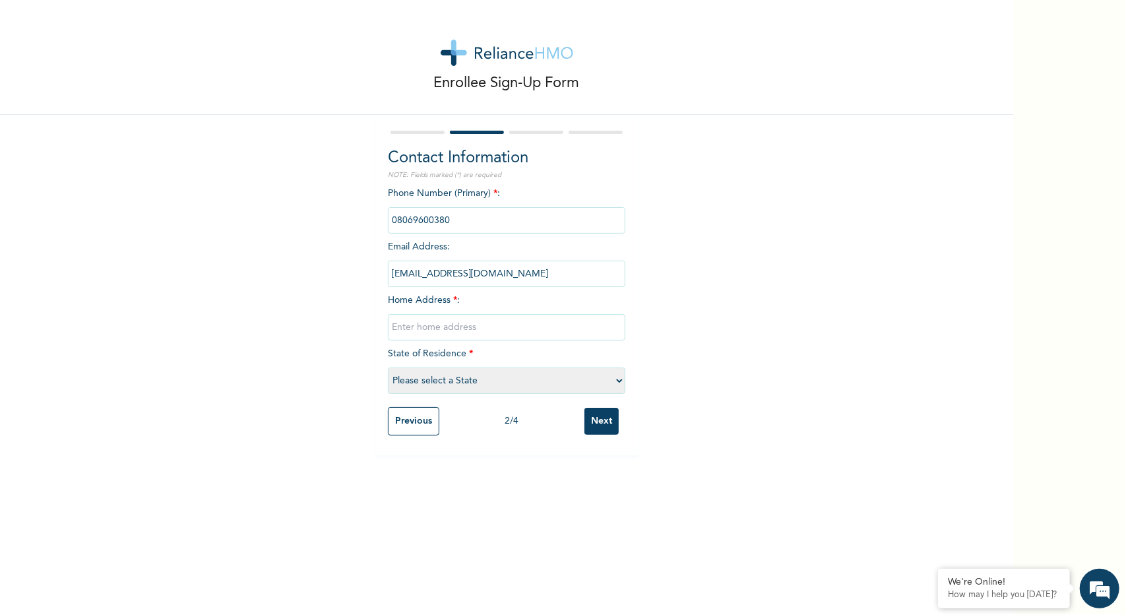
click at [431, 334] on input "text" at bounding box center [506, 327] width 237 height 26
type input "14 peculiar estate, [GEOGRAPHIC_DATA]-olomu, [GEOGRAPHIC_DATA], [GEOGRAPHIC_DAT…"
click at [498, 382] on select "Please select a State [PERSON_NAME] (FCT) [PERSON_NAME] Ibom [GEOGRAPHIC_DATA] …" at bounding box center [506, 380] width 237 height 26
select select "25"
click at [388, 368] on select "Please select a State [PERSON_NAME] (FCT) [PERSON_NAME] Ibom [GEOGRAPHIC_DATA] …" at bounding box center [506, 380] width 237 height 26
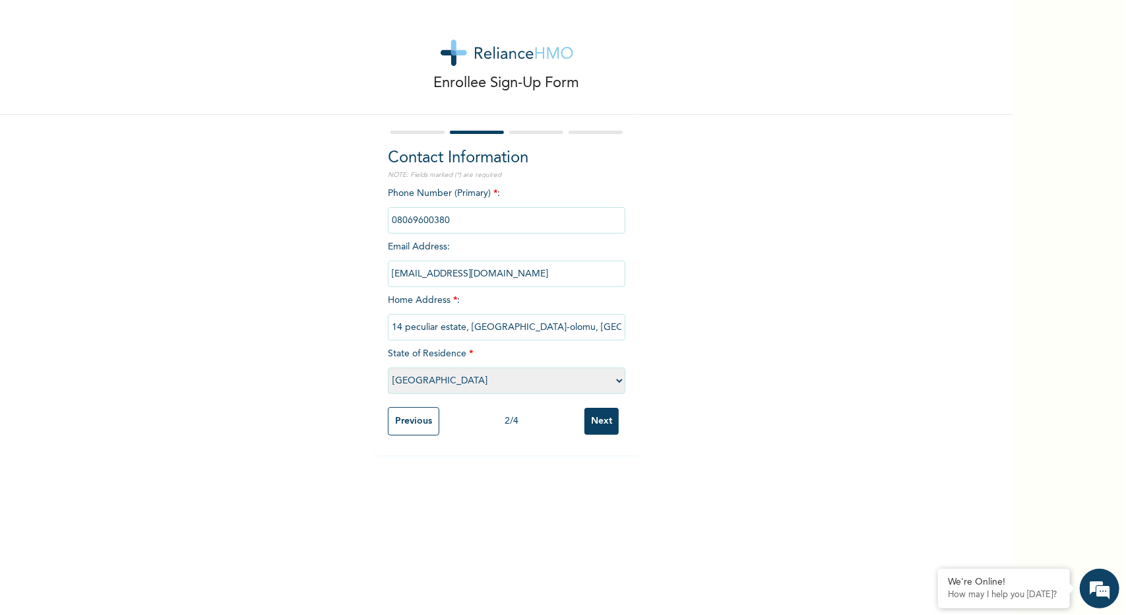
click at [596, 418] on input "Next" at bounding box center [601, 421] width 34 height 27
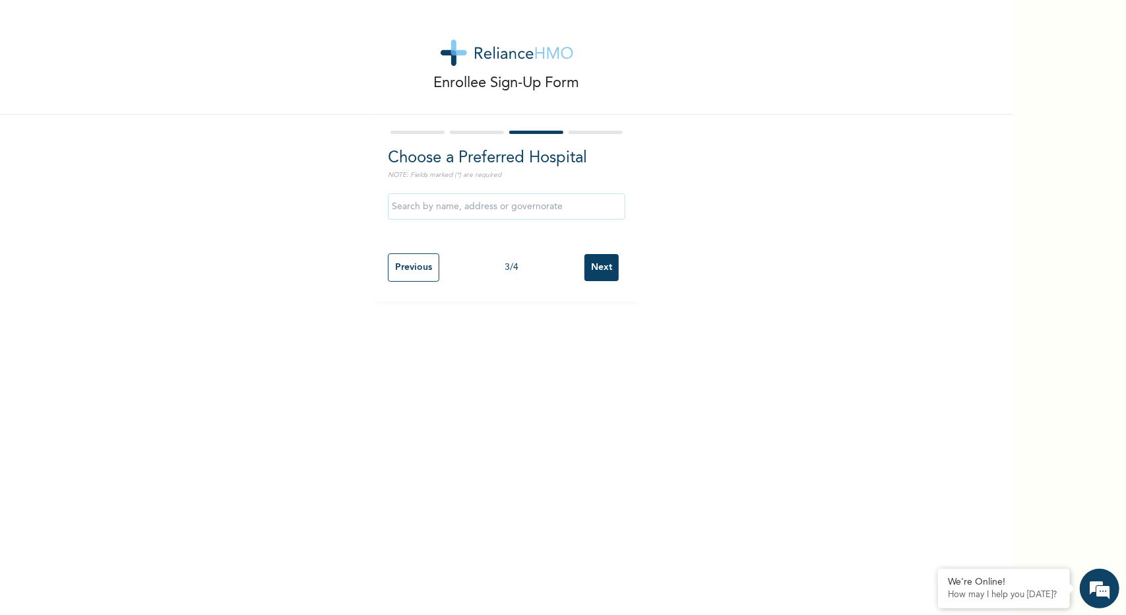
click at [528, 197] on input "text" at bounding box center [506, 206] width 237 height 26
type input "[GEOGRAPHIC_DATA]"
click at [592, 261] on input "Next" at bounding box center [601, 267] width 34 height 27
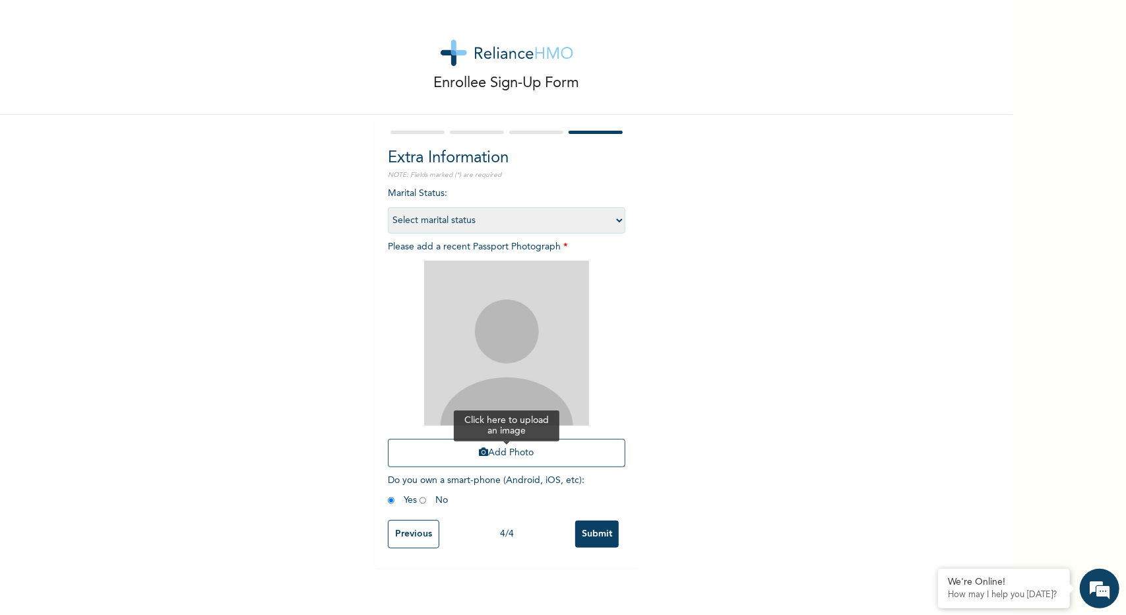
click at [544, 454] on button "Add Photo" at bounding box center [506, 453] width 237 height 28
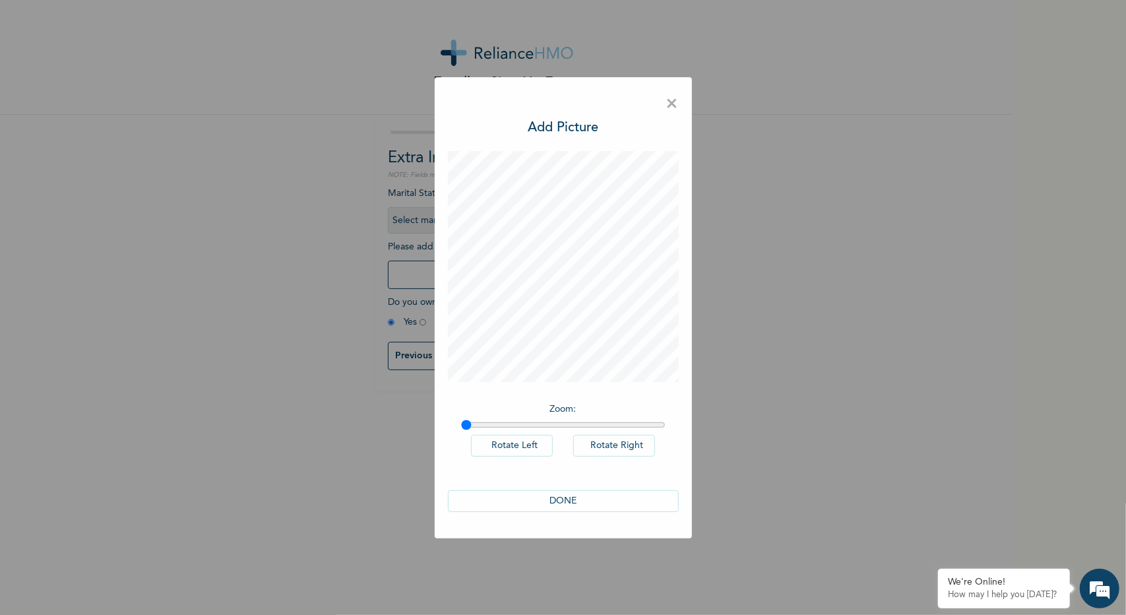
click at [575, 500] on button "DONE" at bounding box center [563, 501] width 231 height 22
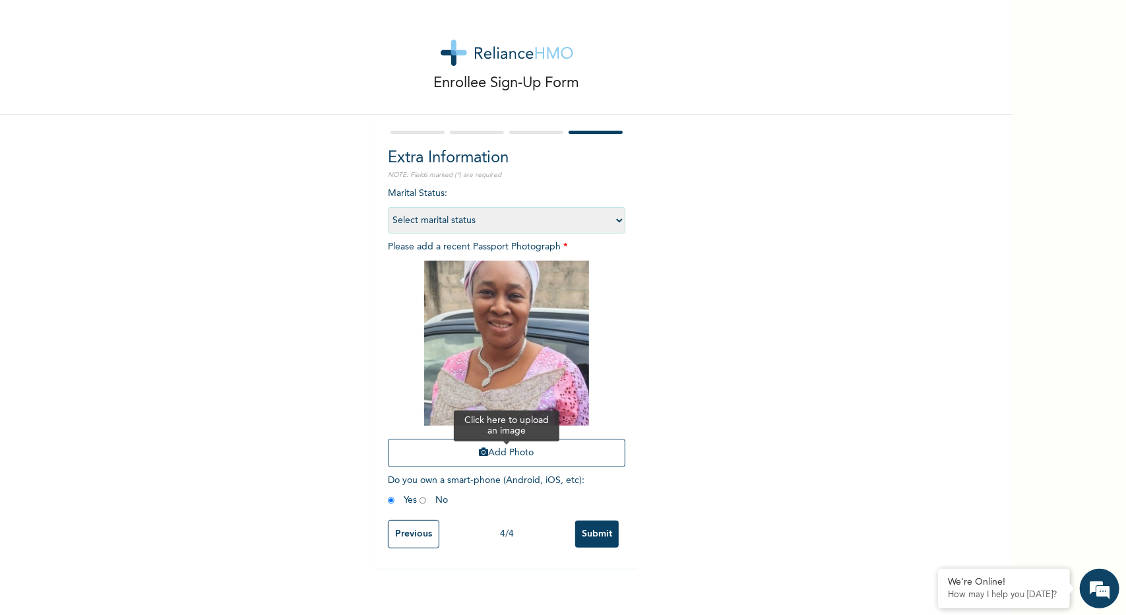
click at [528, 443] on button "Add Photo" at bounding box center [506, 453] width 237 height 28
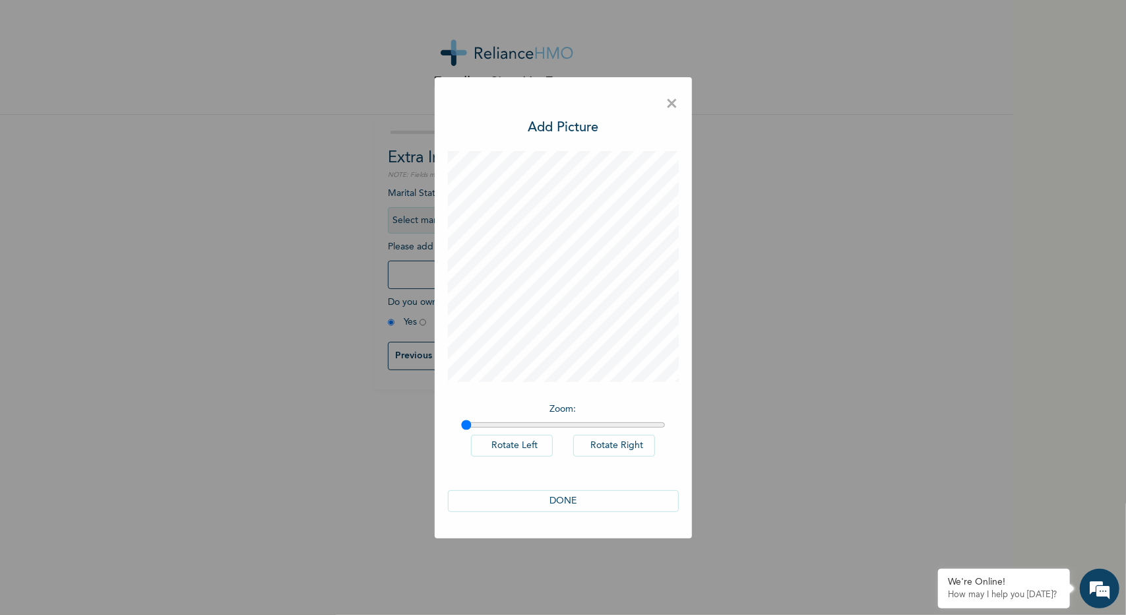
click at [578, 498] on button "DONE" at bounding box center [563, 501] width 231 height 22
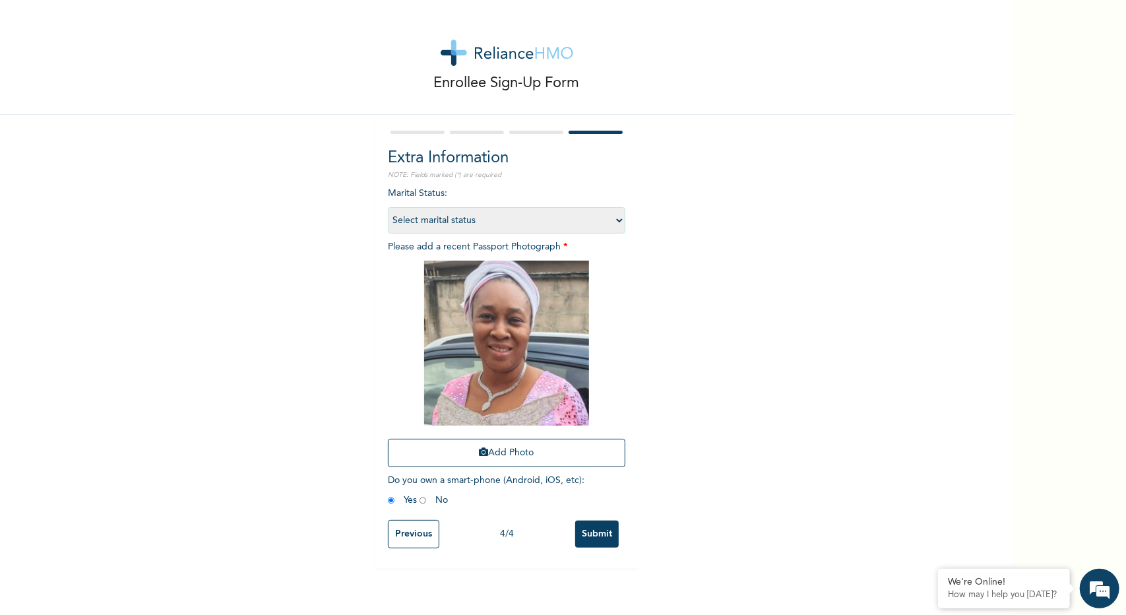
click at [587, 534] on input "Submit" at bounding box center [597, 533] width 44 height 27
